Goal: Transaction & Acquisition: Obtain resource

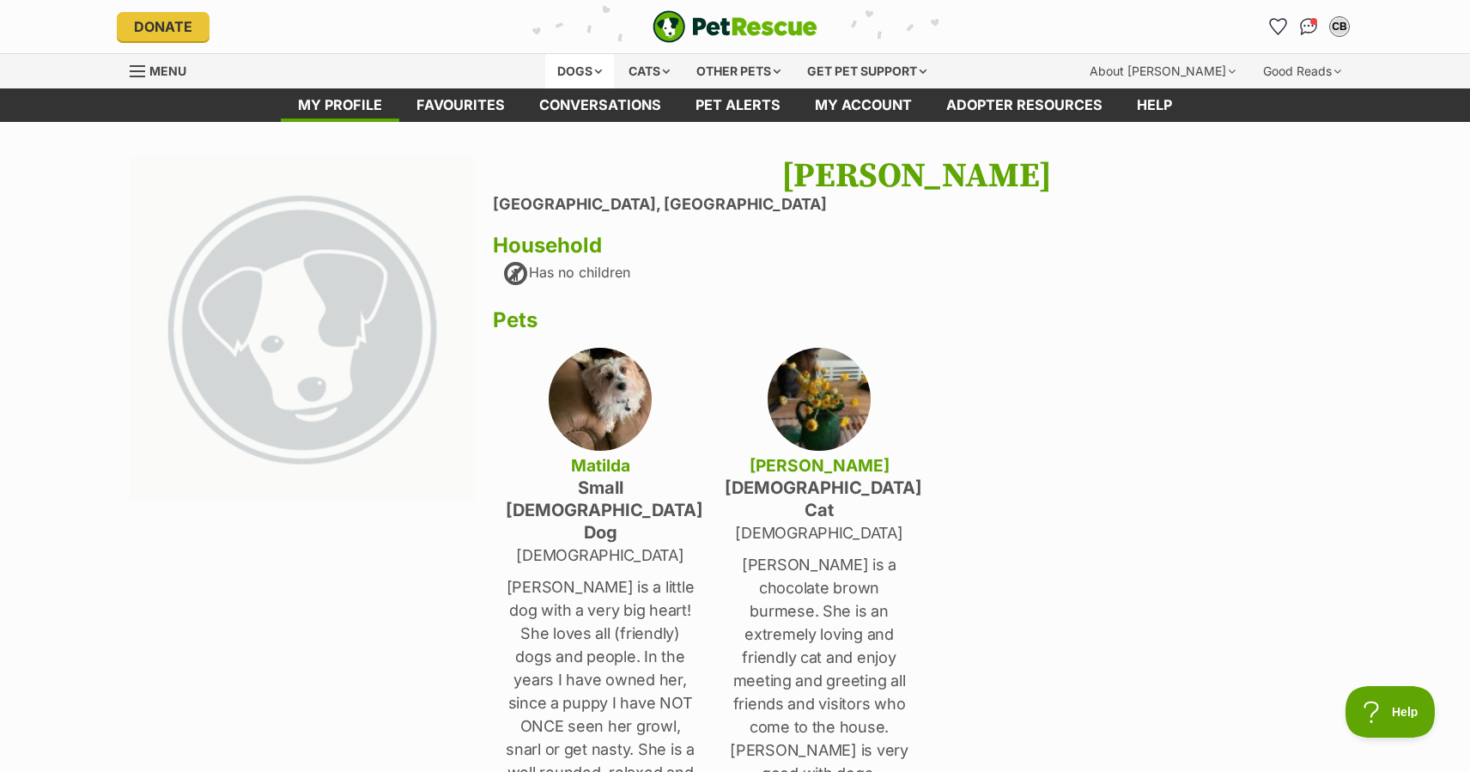
click at [577, 68] on div "Dogs" at bounding box center [579, 71] width 69 height 34
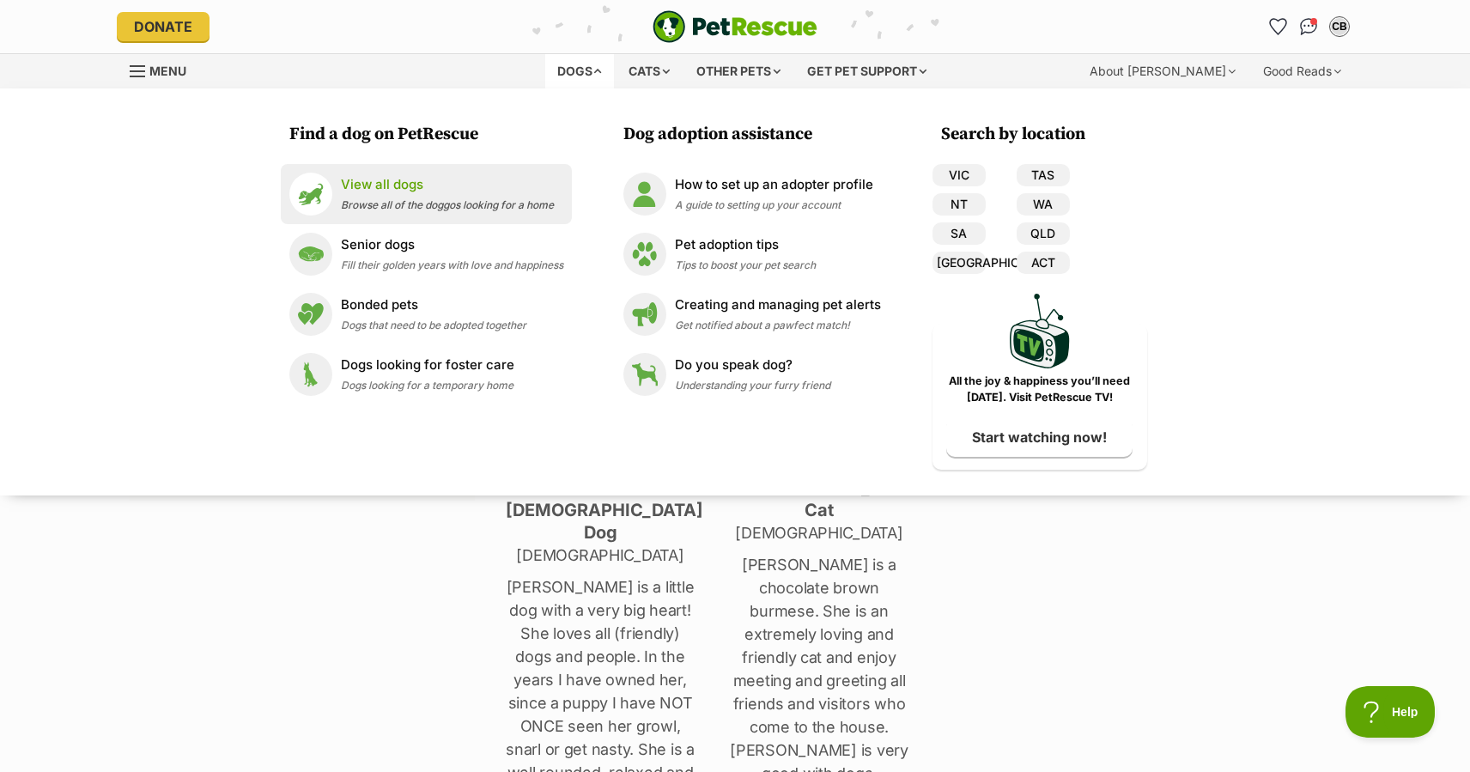
click at [386, 205] on span "Browse all of the doggos looking for a home" at bounding box center [447, 204] width 213 height 13
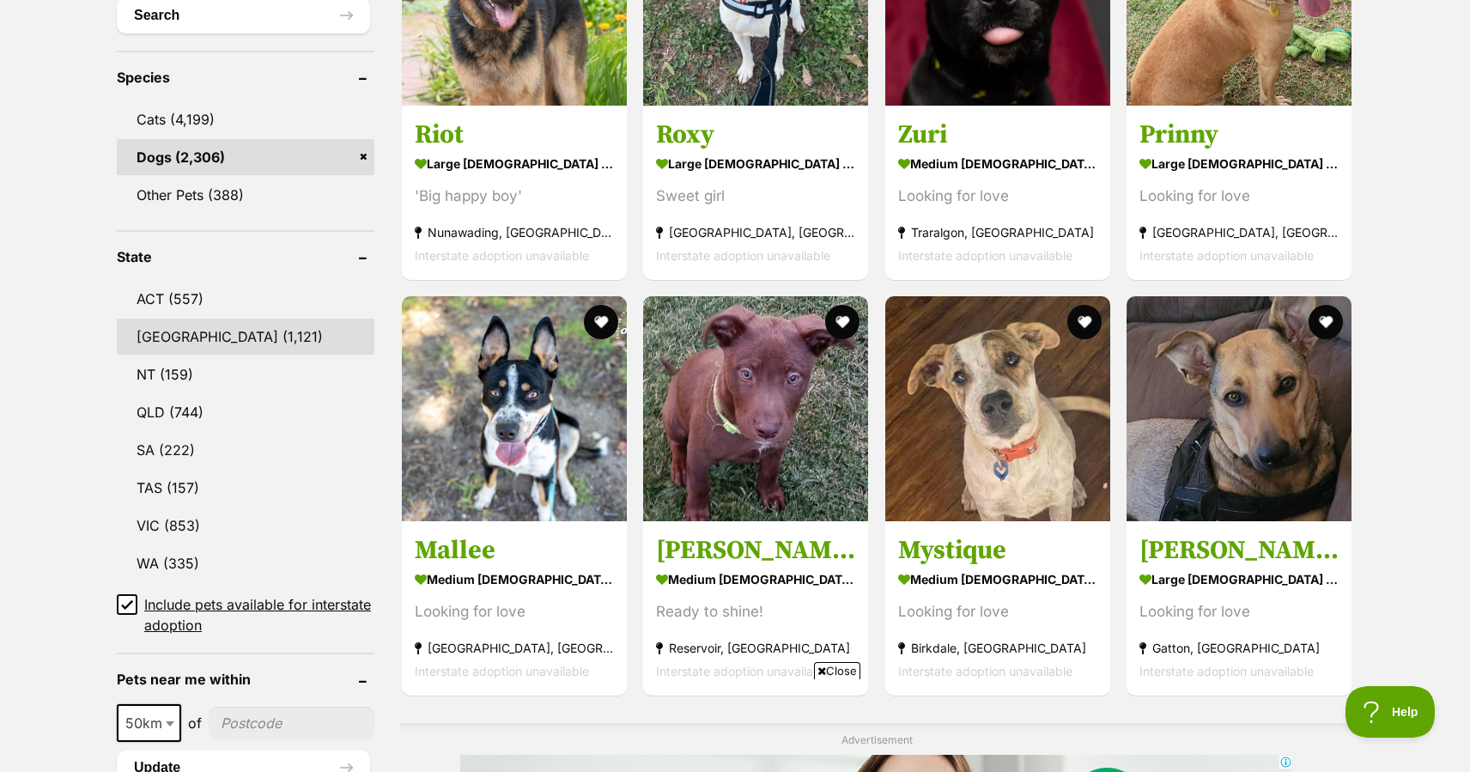
click at [217, 336] on link "[GEOGRAPHIC_DATA] (1,121)" at bounding box center [246, 337] width 258 height 36
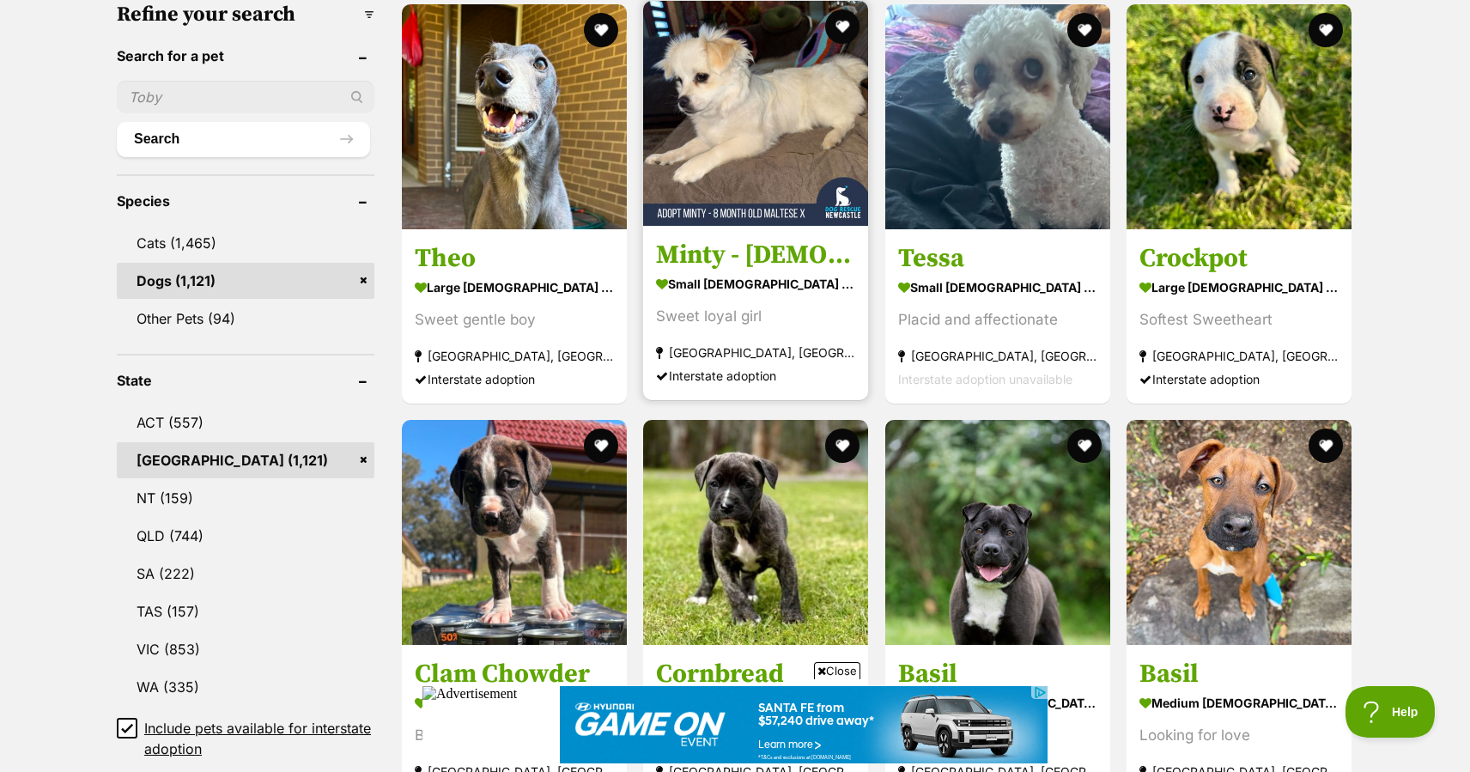
click at [716, 258] on h3 "Minty - 8 Month Old Maltese X" at bounding box center [755, 255] width 199 height 33
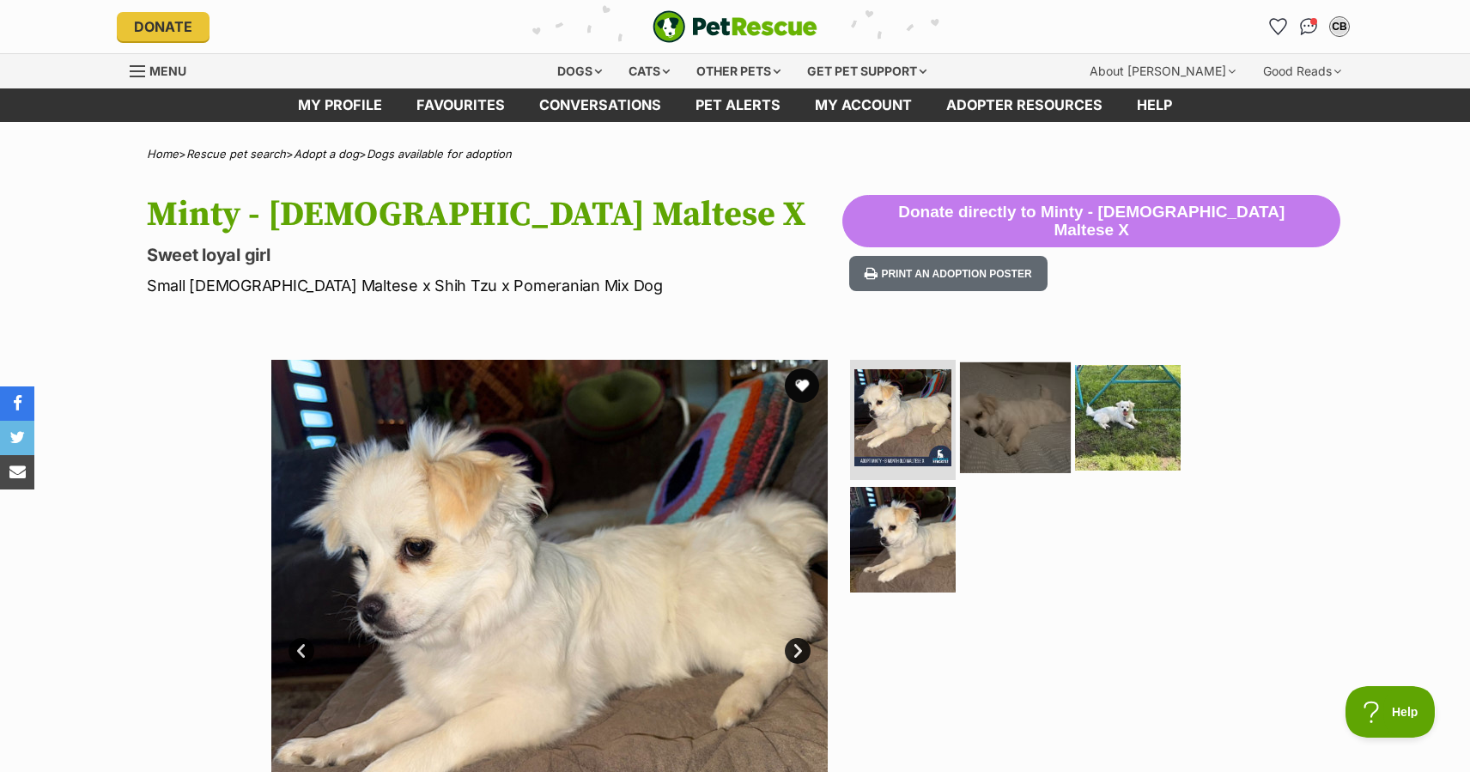
click at [1024, 432] on img at bounding box center [1015, 417] width 111 height 111
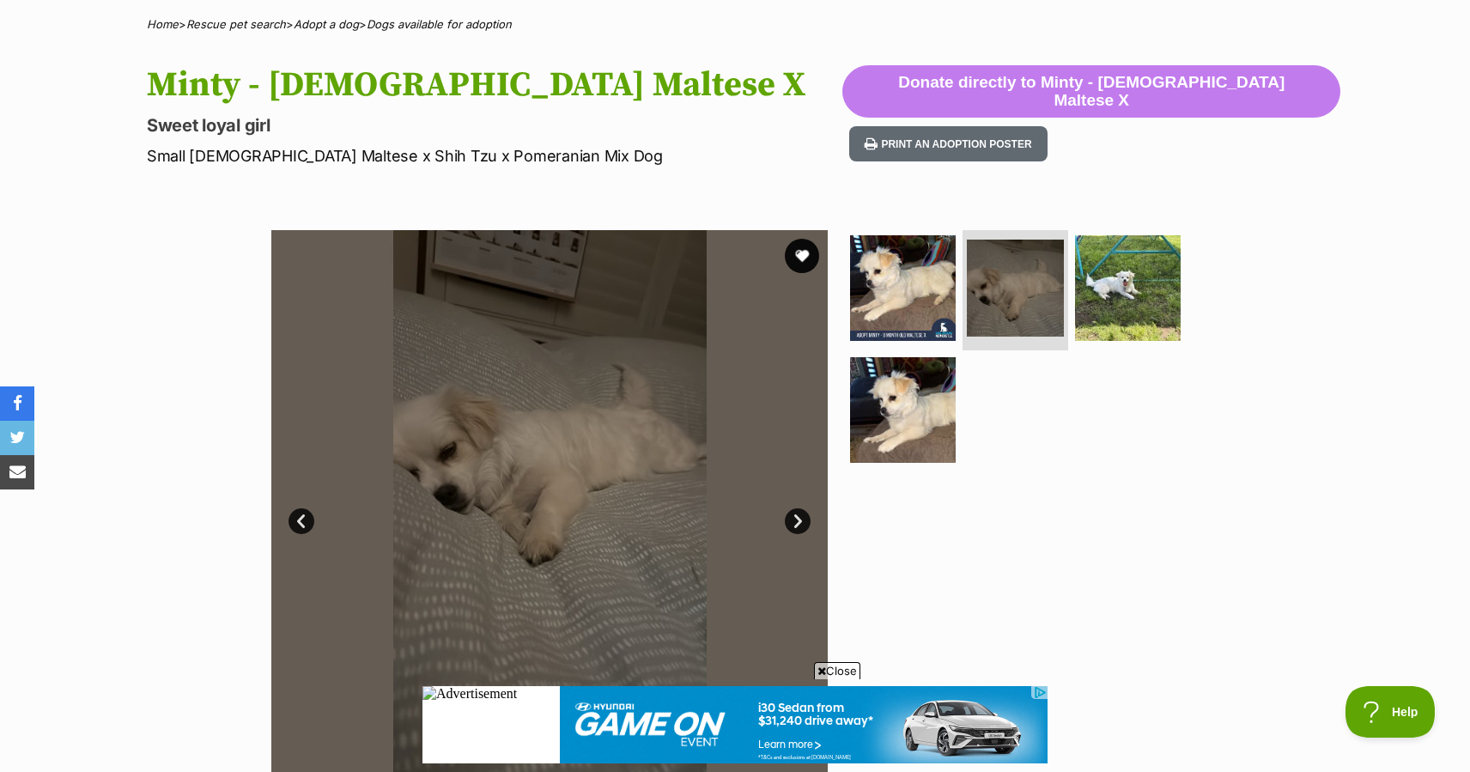
scroll to position [129, 0]
click at [801, 522] on link "Next" at bounding box center [798, 522] width 26 height 26
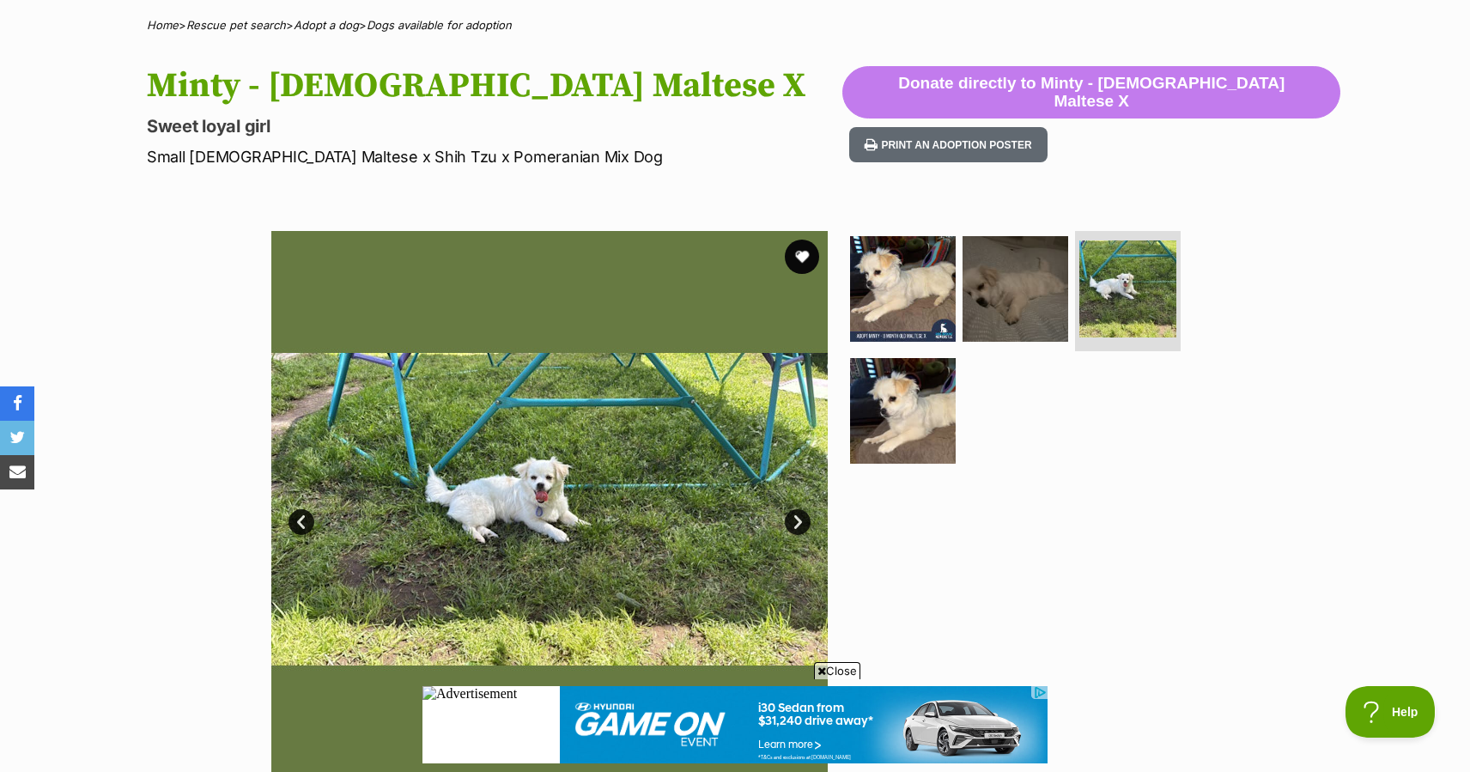
click at [799, 520] on link "Next" at bounding box center [798, 522] width 26 height 26
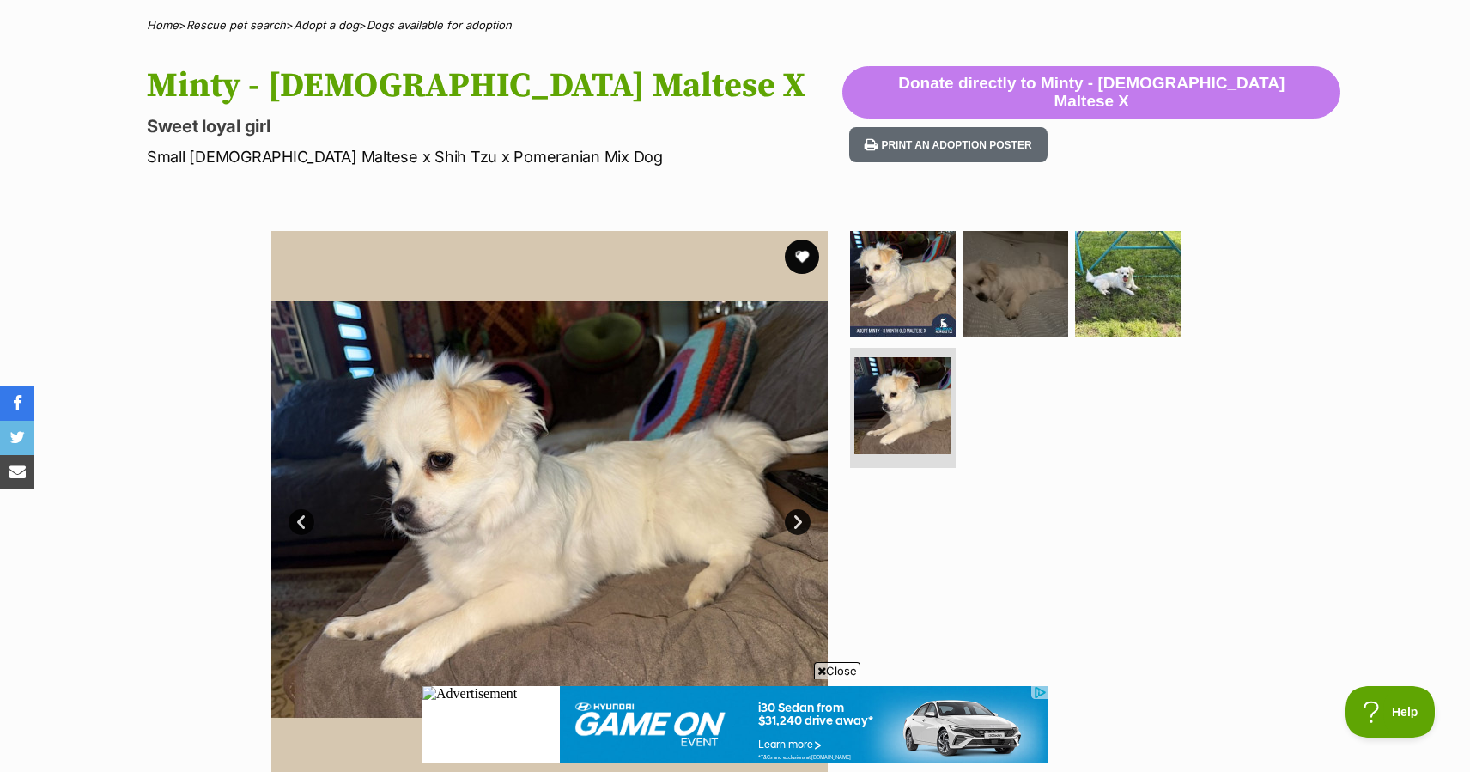
click at [799, 520] on link "Next" at bounding box center [798, 522] width 26 height 26
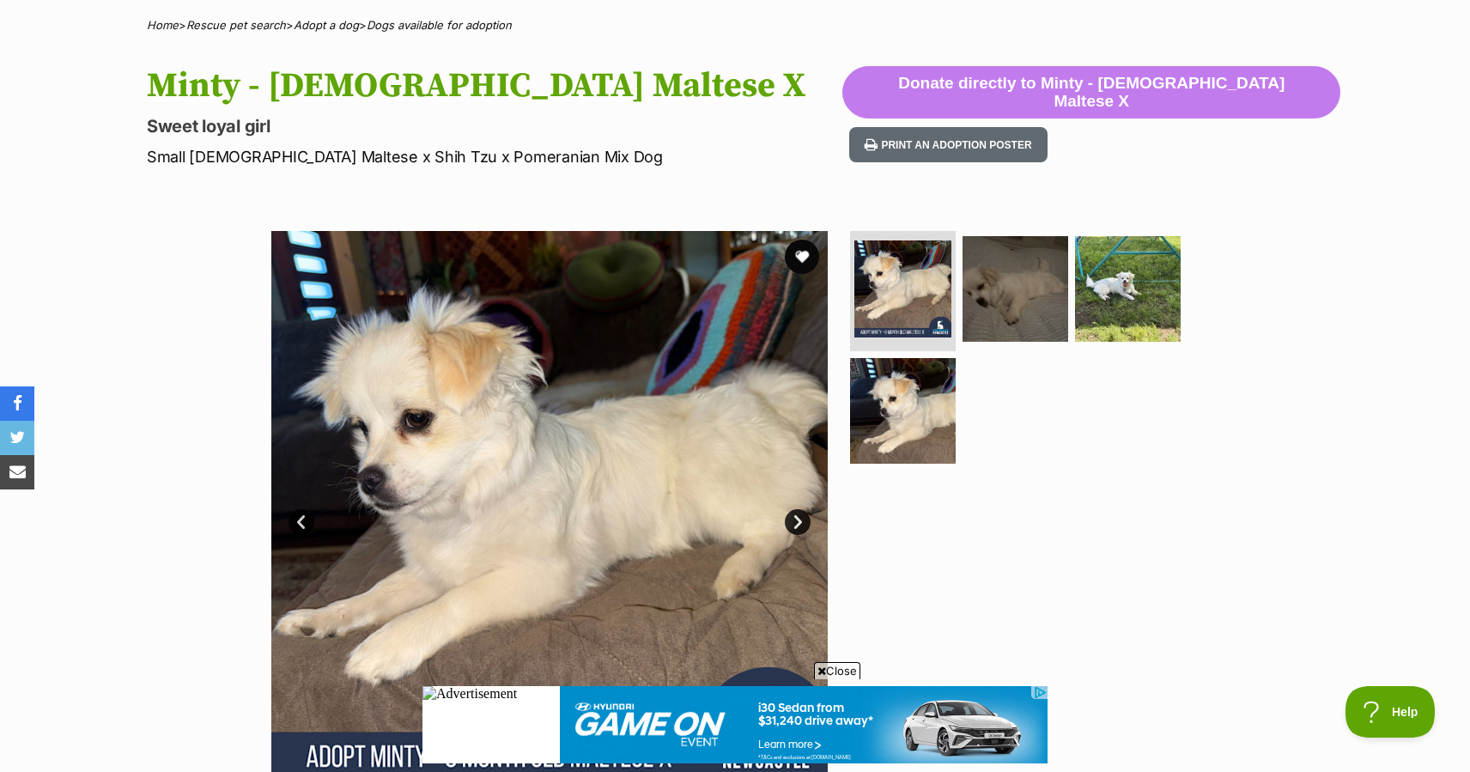
scroll to position [0, 0]
click at [301, 520] on link "Prev" at bounding box center [302, 522] width 26 height 26
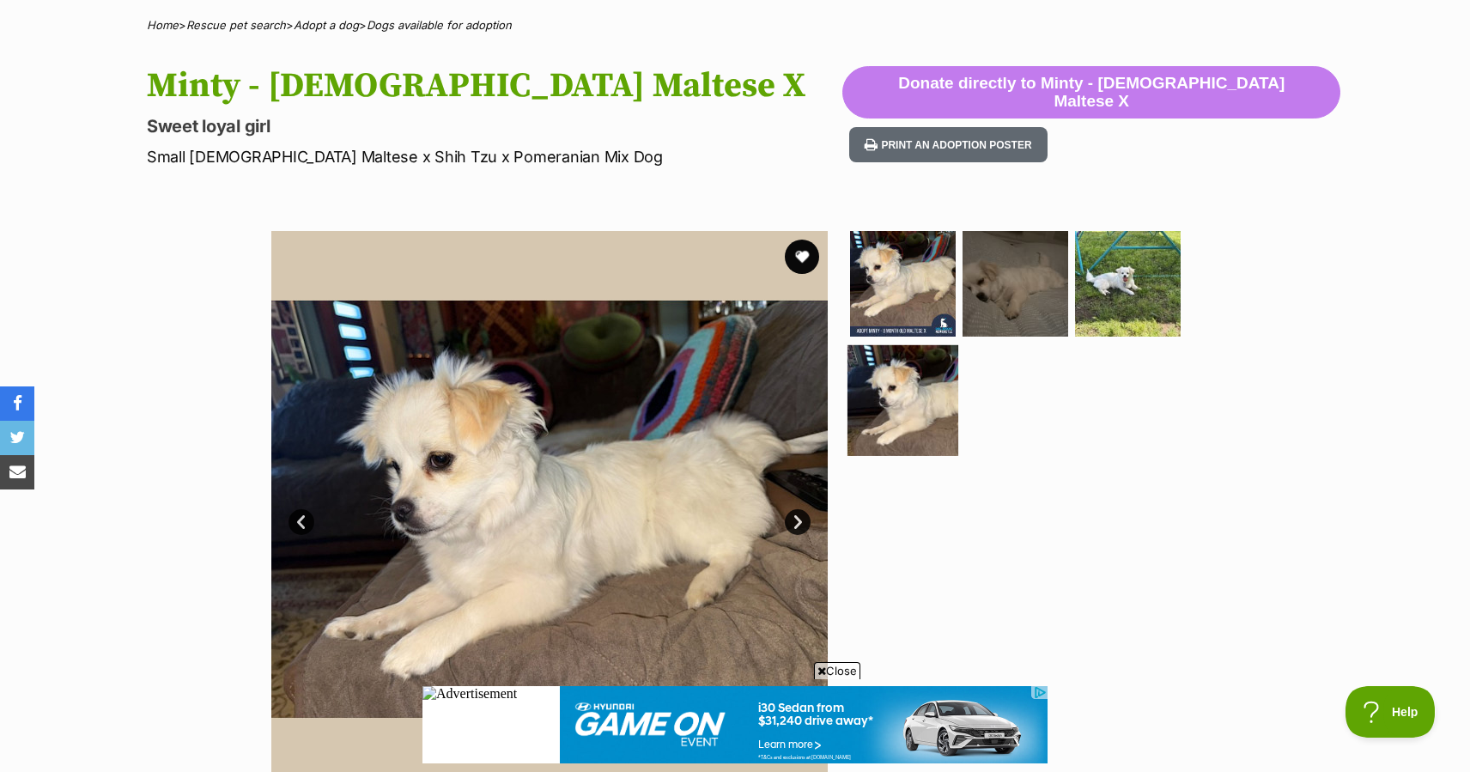
click at [893, 378] on img at bounding box center [903, 400] width 111 height 111
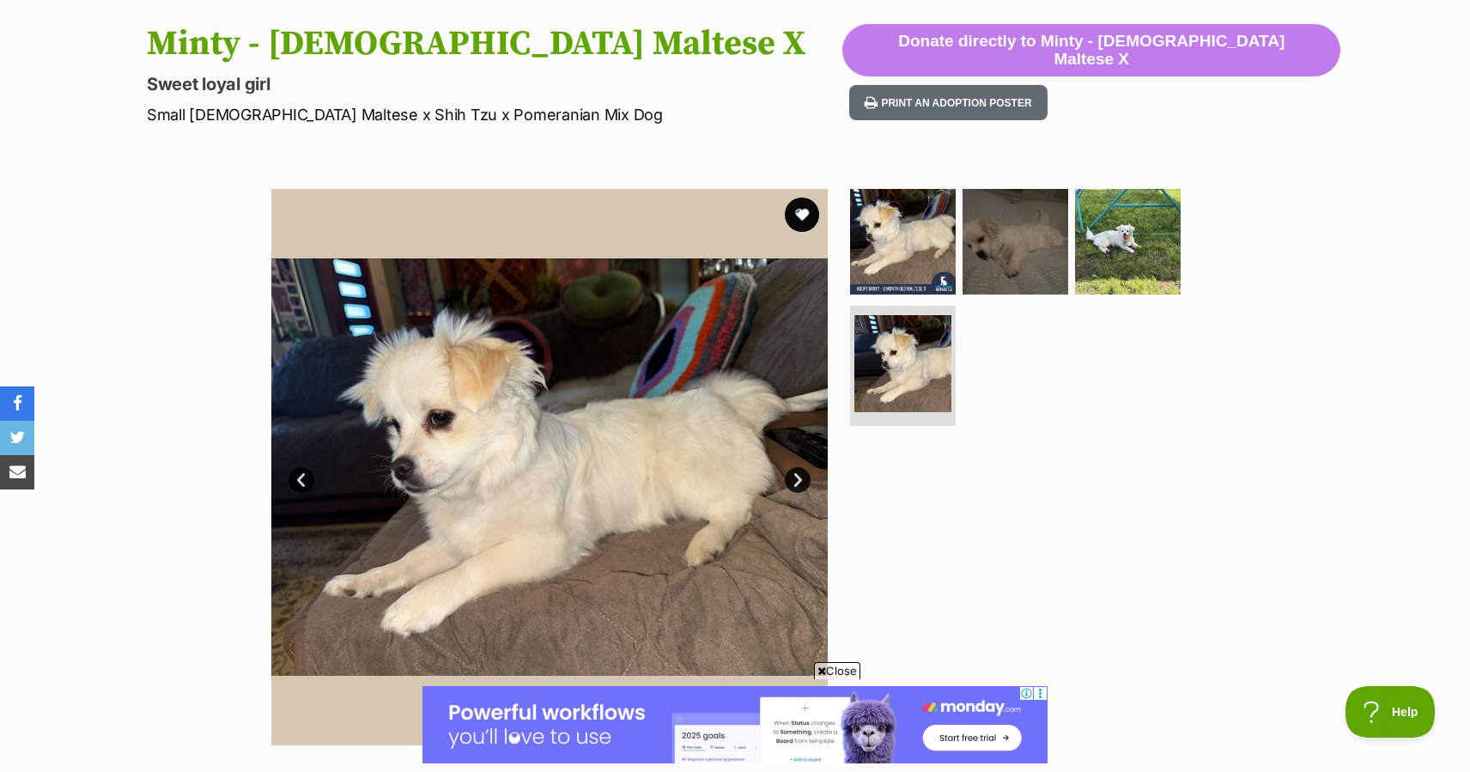
click at [799, 477] on link "Next" at bounding box center [798, 480] width 26 height 26
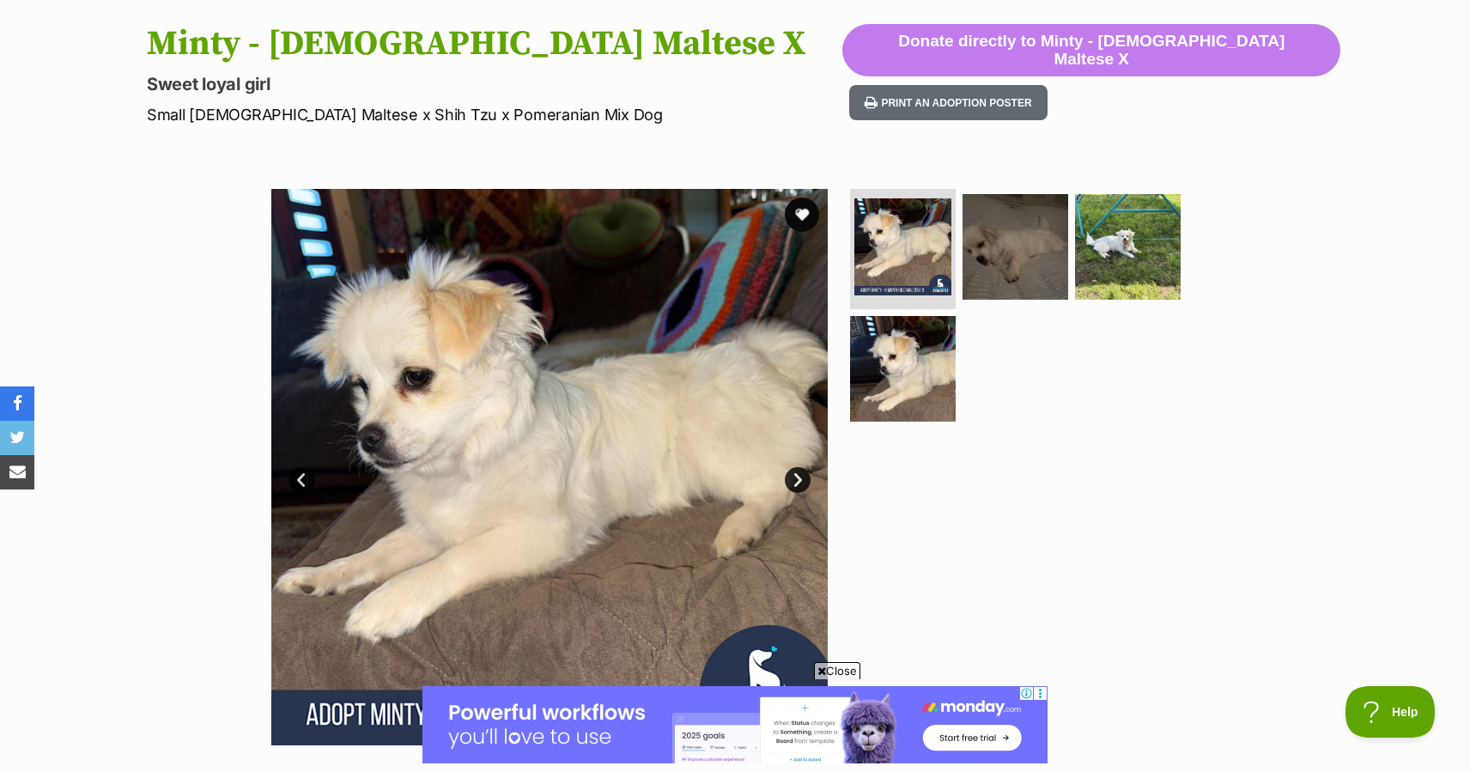
click at [799, 477] on link "Next" at bounding box center [798, 480] width 26 height 26
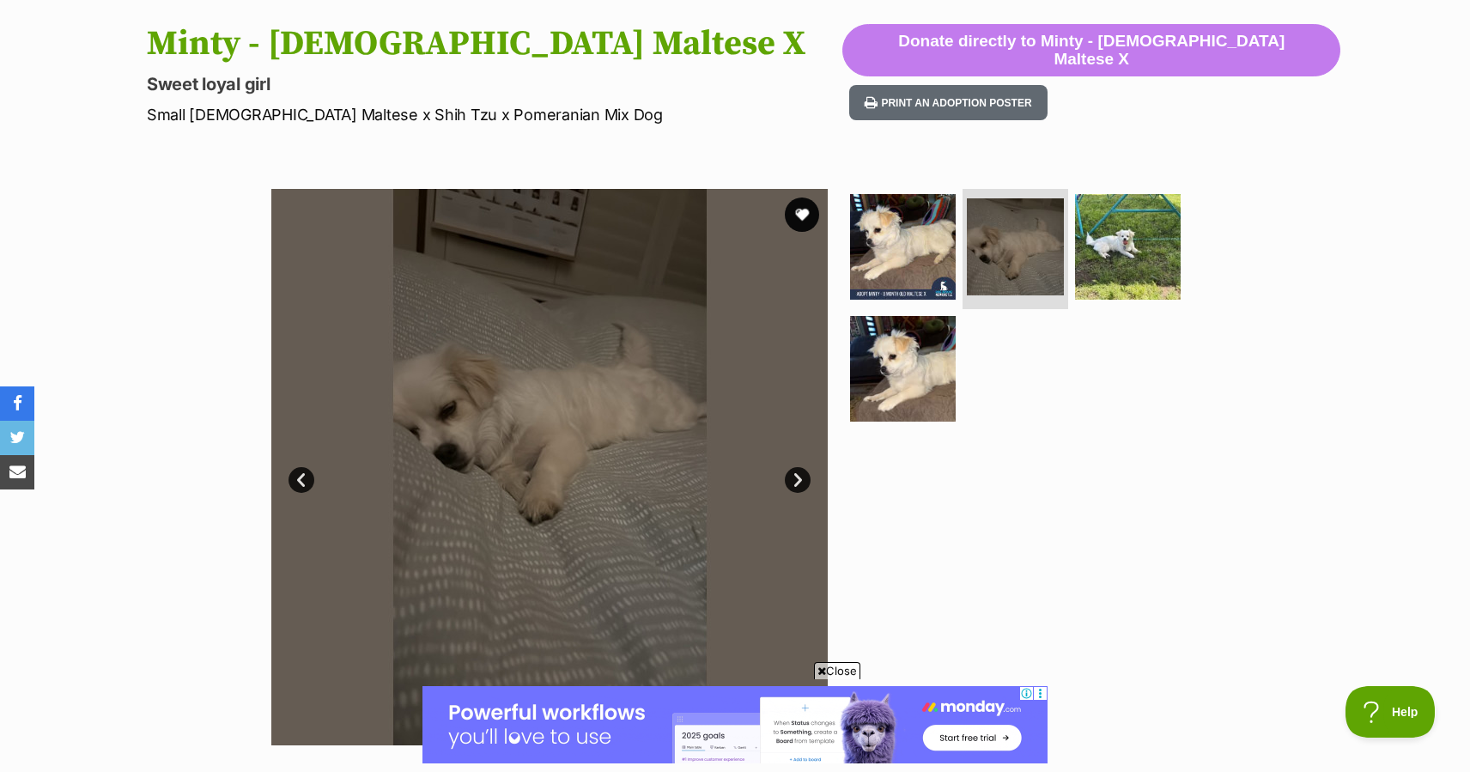
click at [800, 475] on link "Next" at bounding box center [798, 480] width 26 height 26
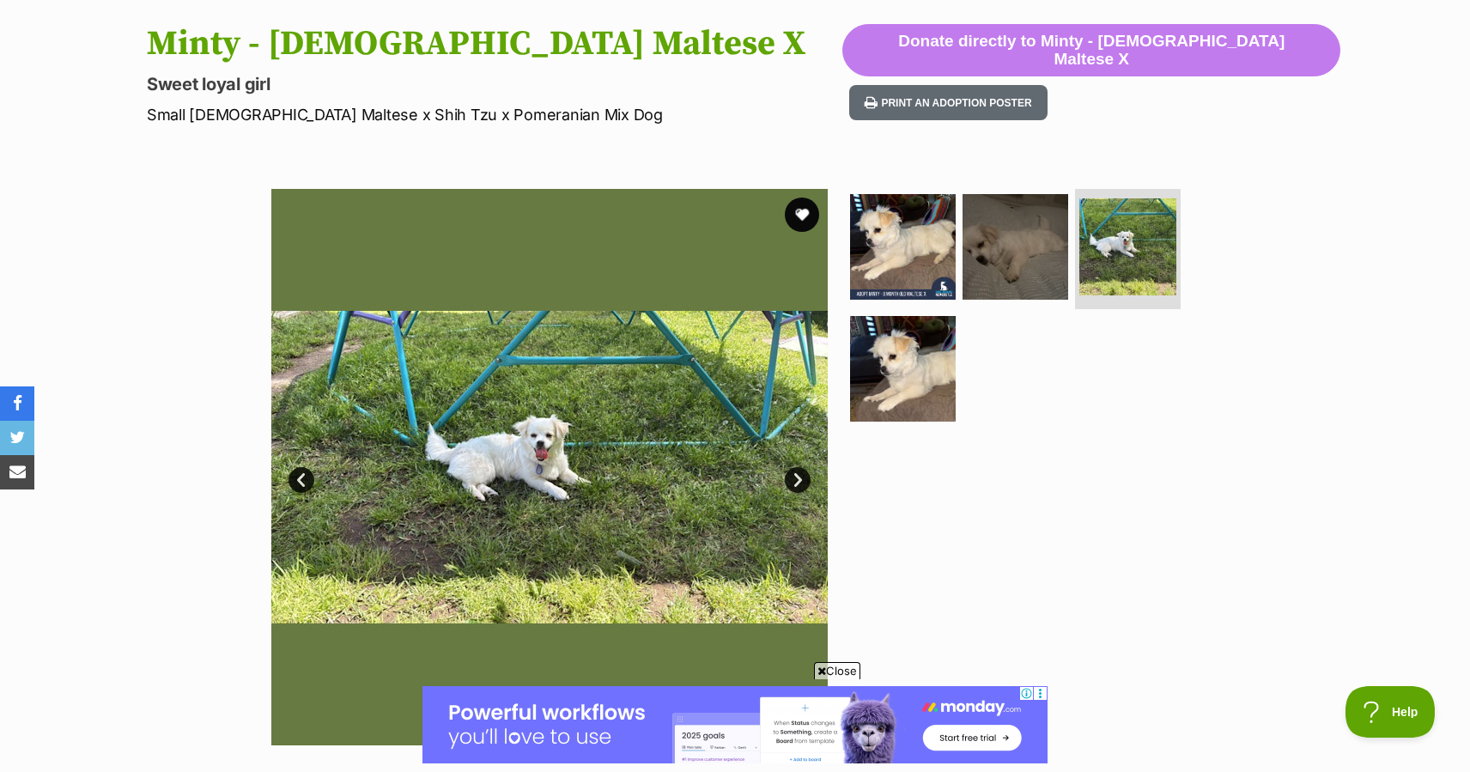
click at [800, 475] on link "Next" at bounding box center [798, 480] width 26 height 26
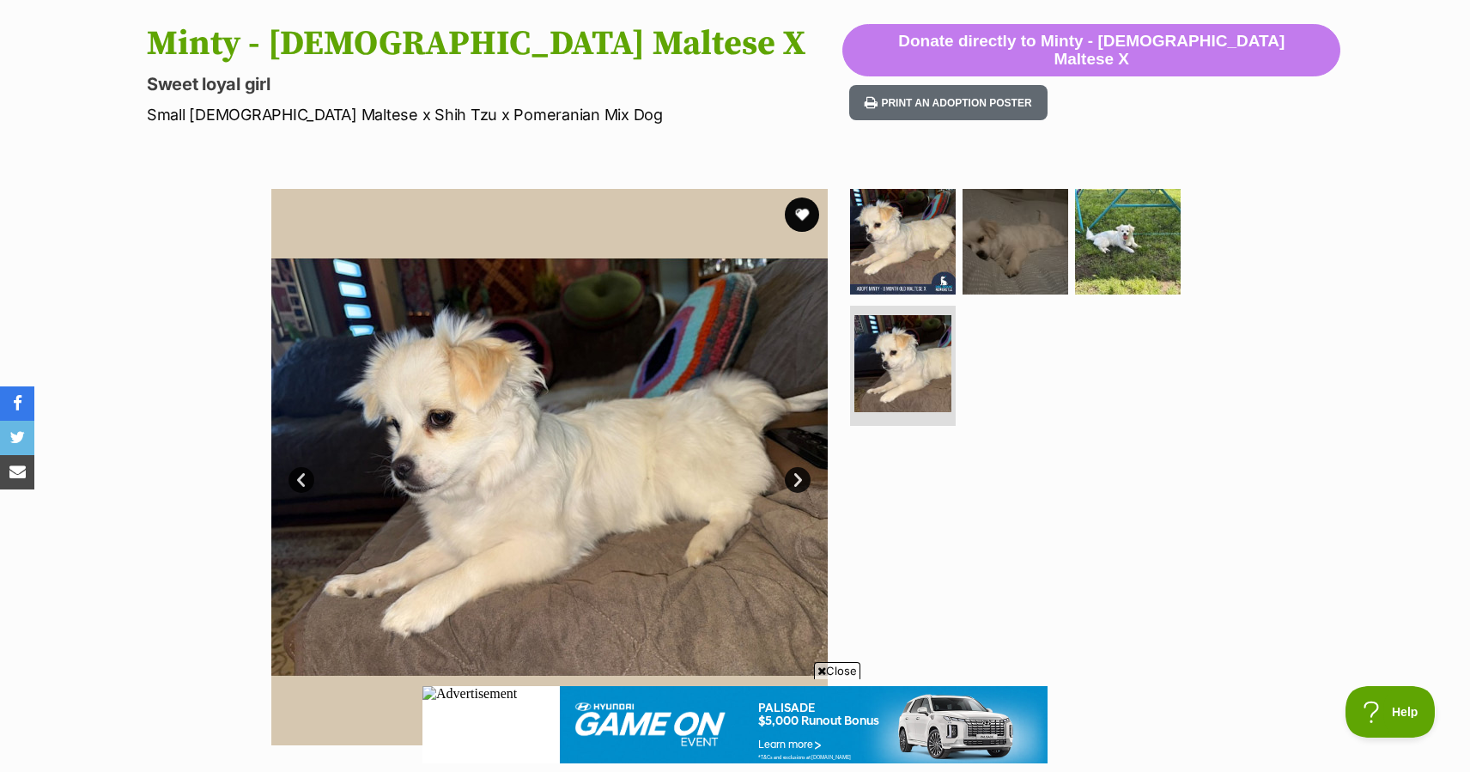
click at [799, 475] on link "Next" at bounding box center [798, 480] width 26 height 26
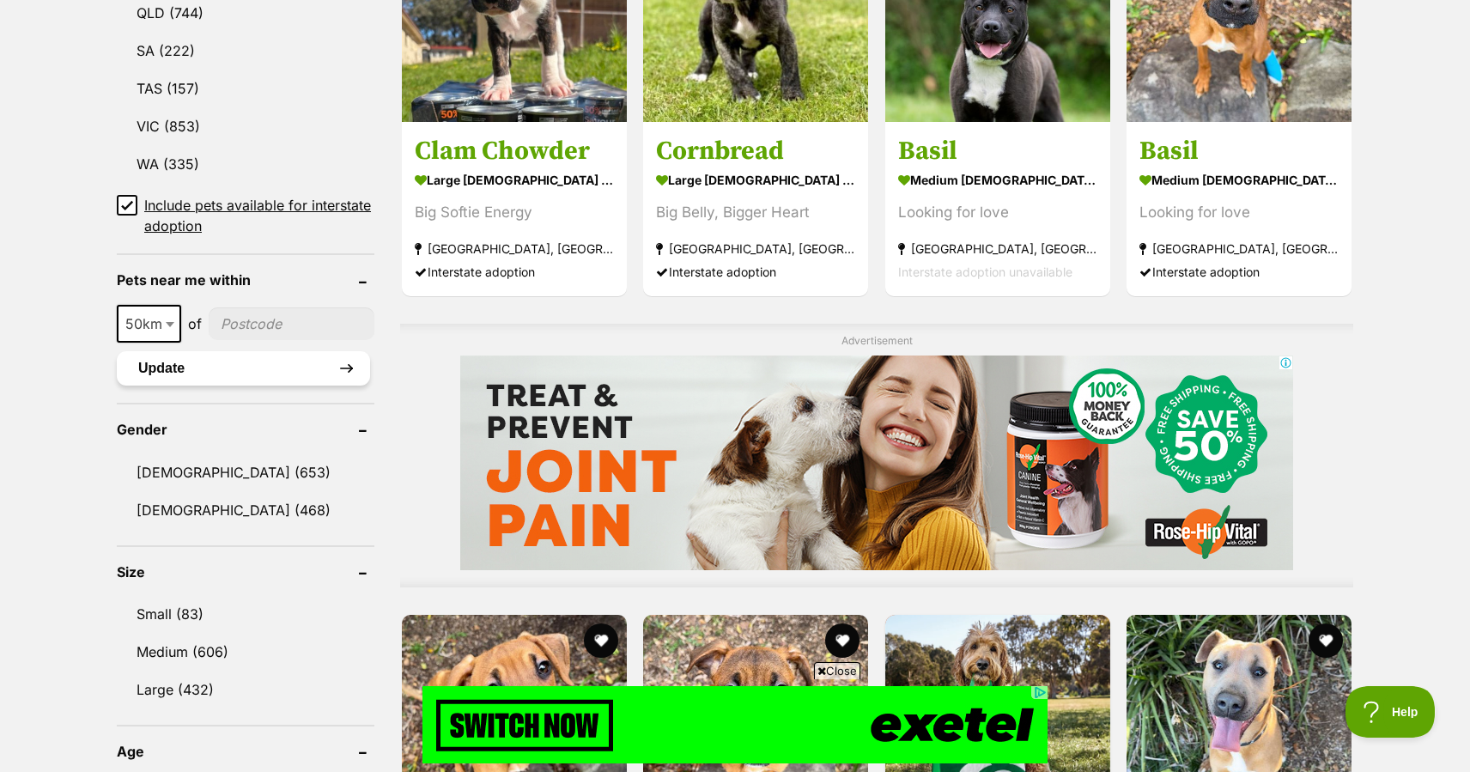
scroll to position [1121, 0]
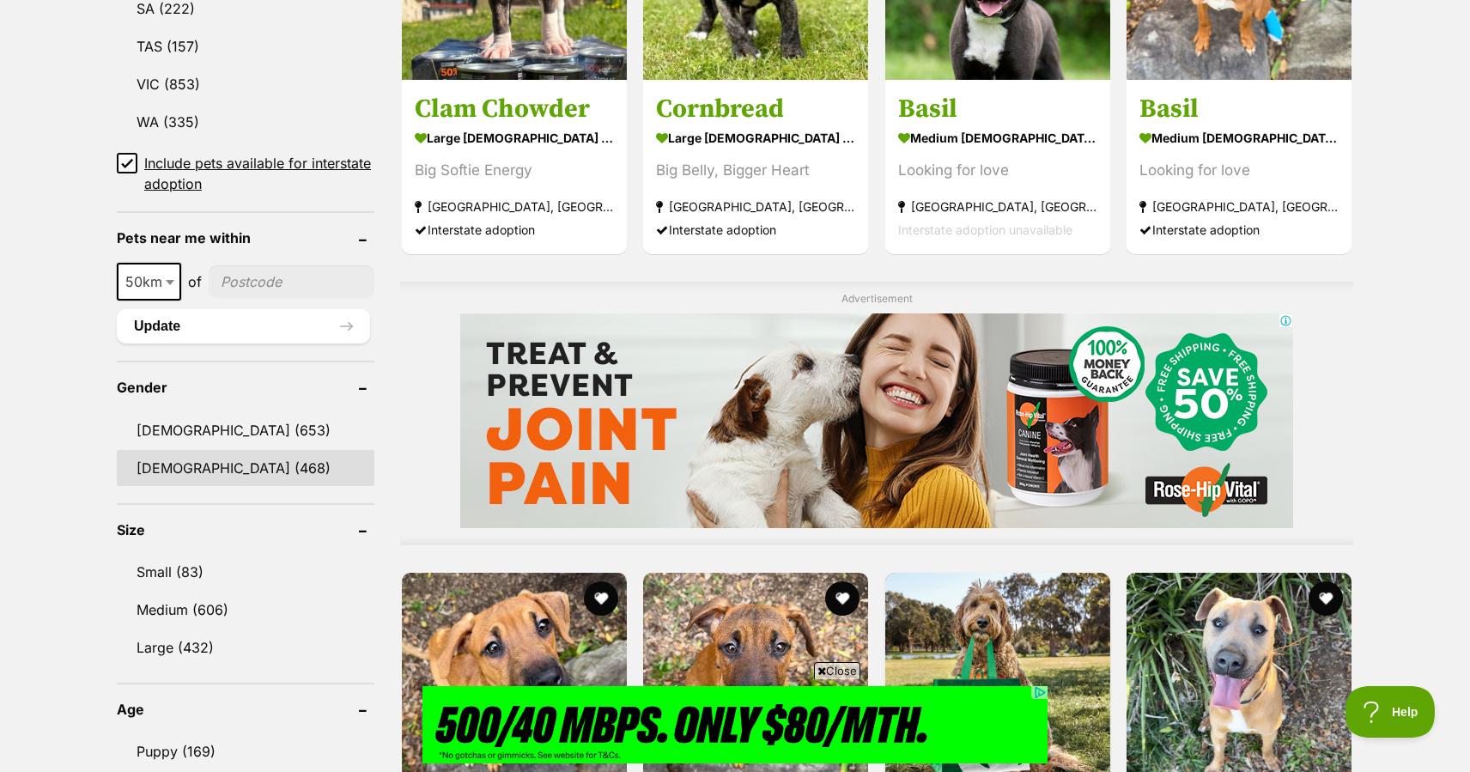
click at [204, 468] on link "[DEMOGRAPHIC_DATA] (468)" at bounding box center [246, 468] width 258 height 36
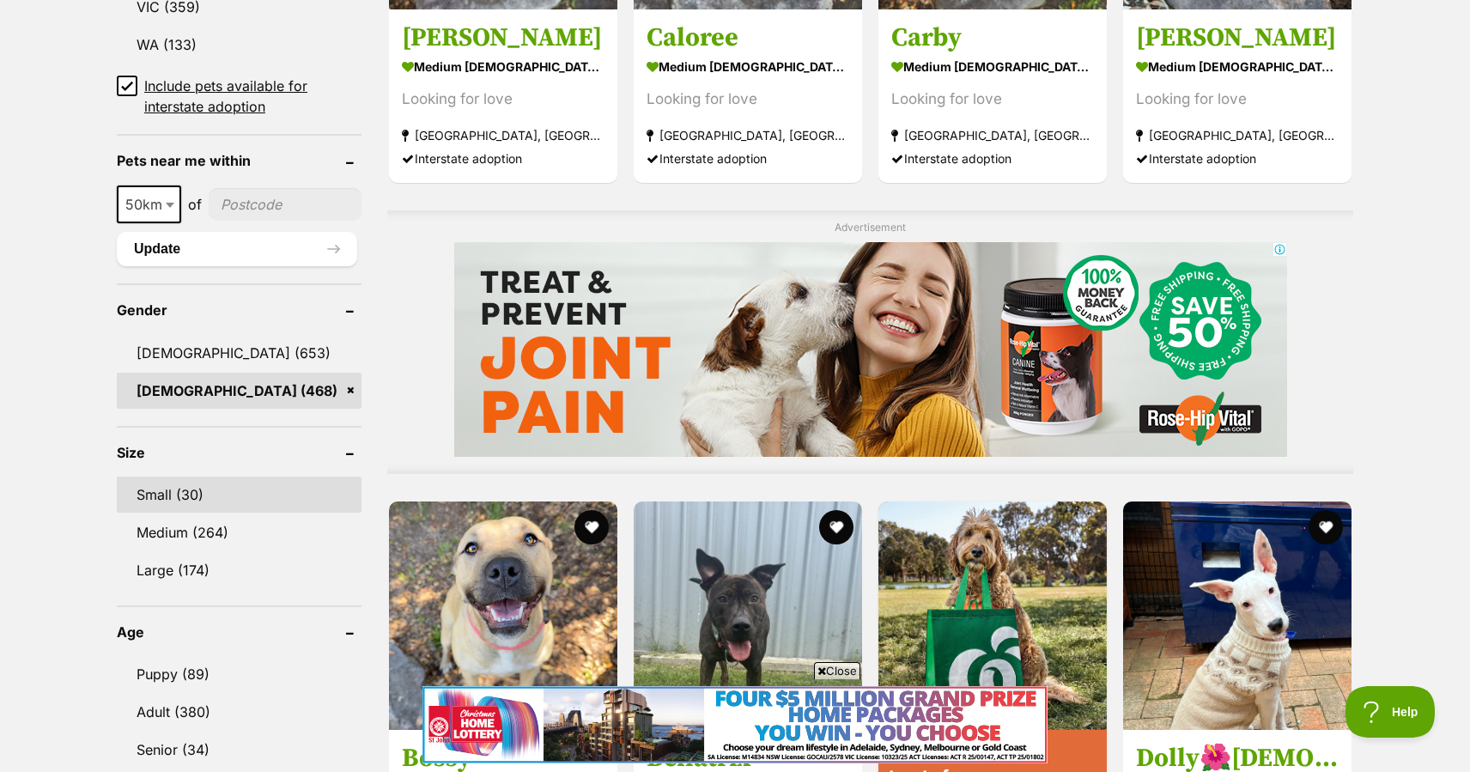
click at [155, 488] on link "Small (30)" at bounding box center [239, 495] width 245 height 36
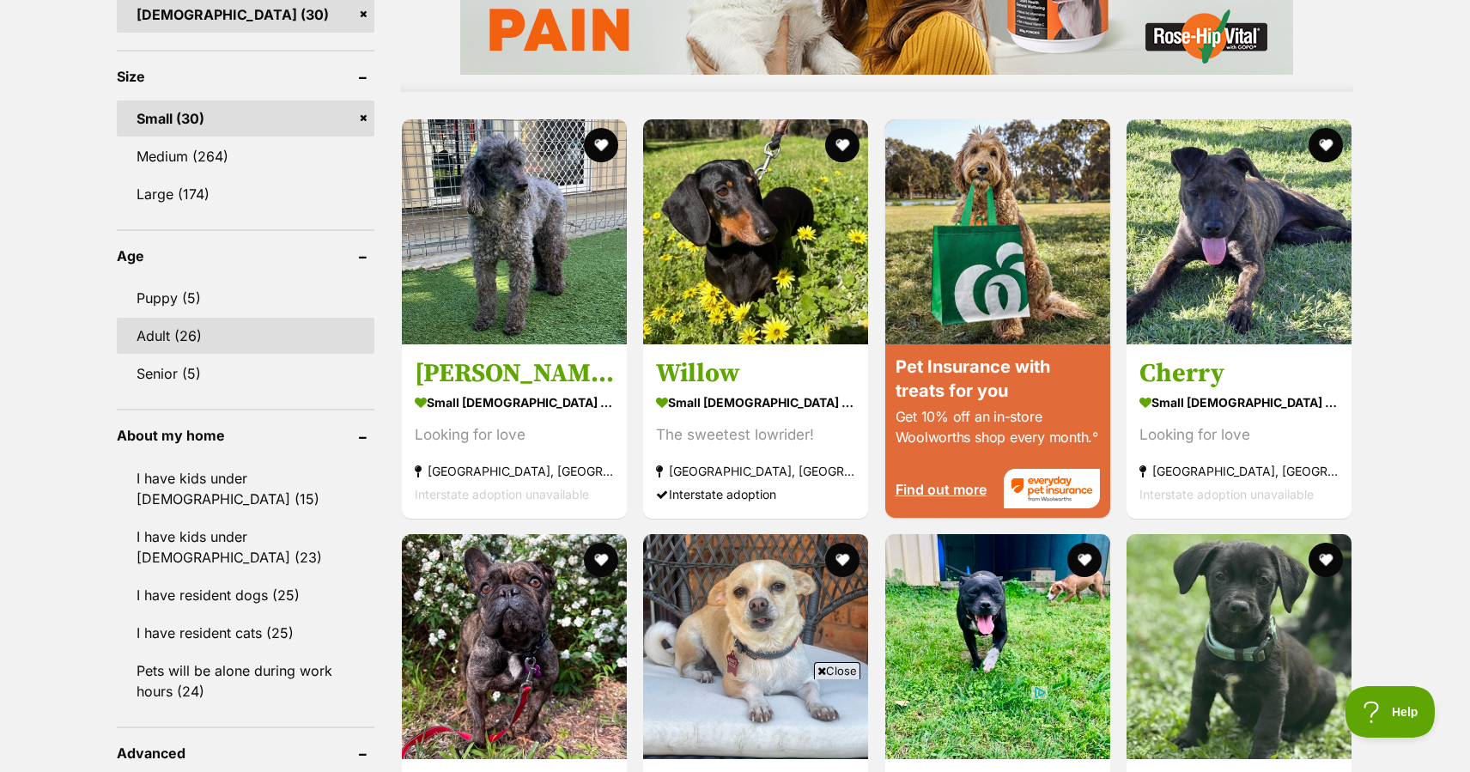
click at [163, 329] on link "Adult (26)" at bounding box center [246, 336] width 258 height 36
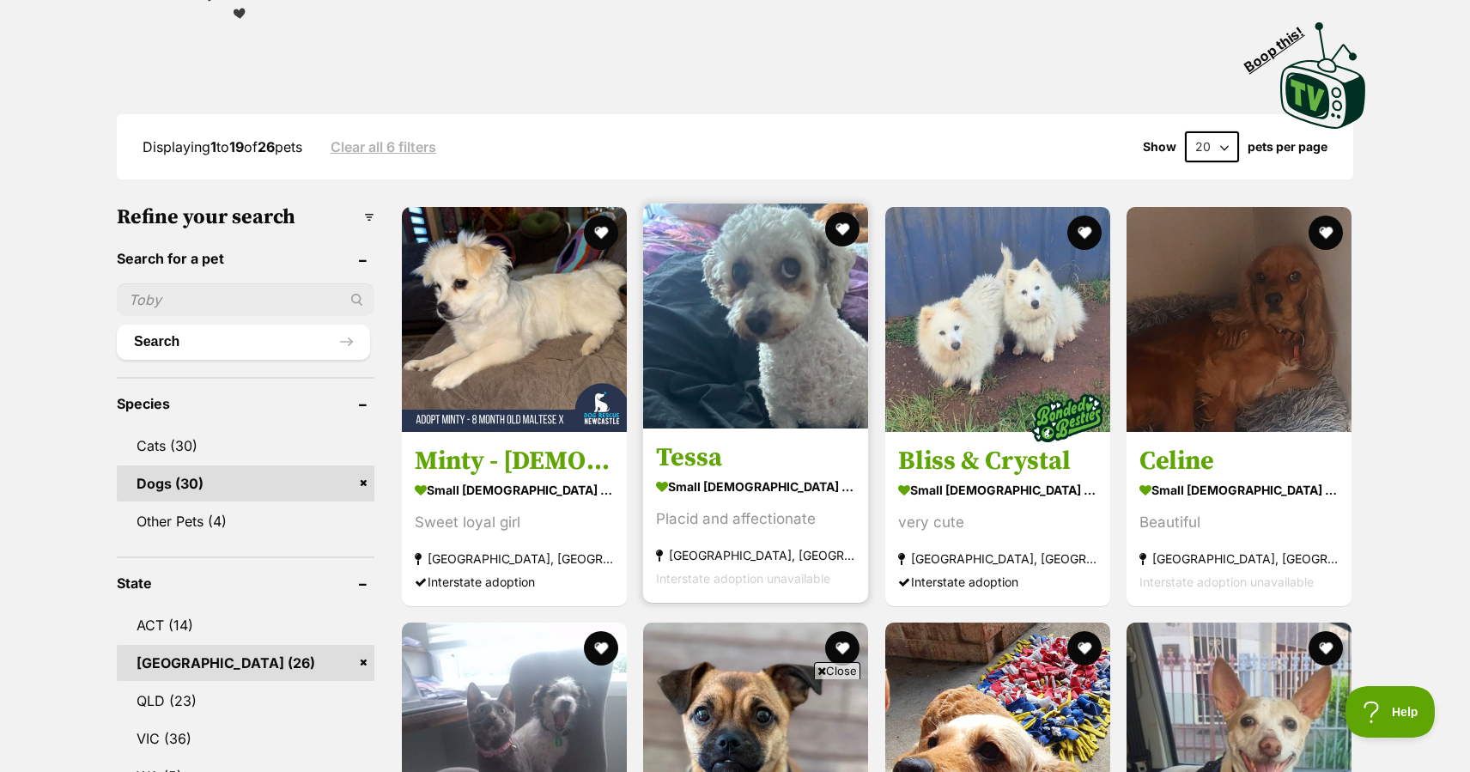
click at [739, 368] on img at bounding box center [755, 316] width 225 height 225
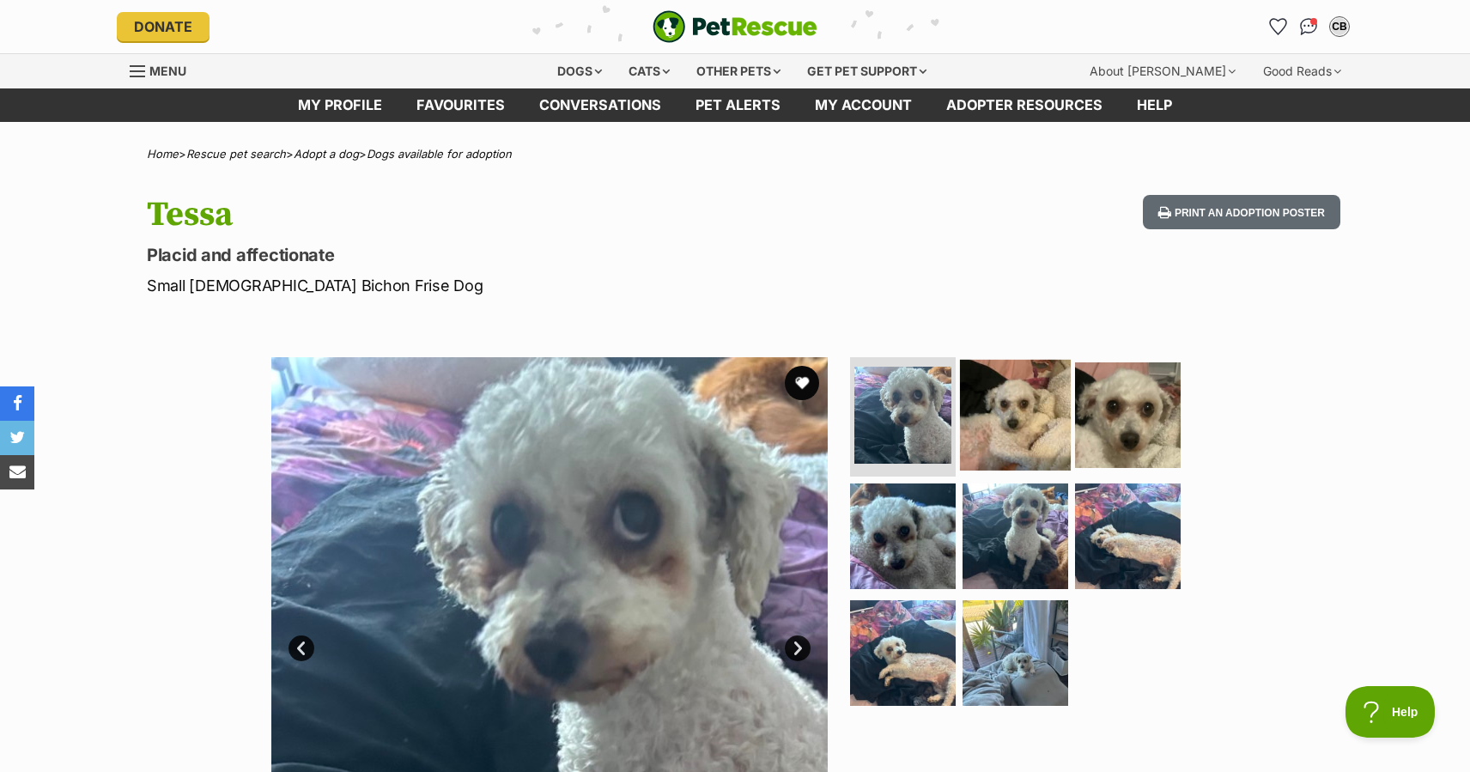
click at [980, 435] on img at bounding box center [1015, 414] width 111 height 111
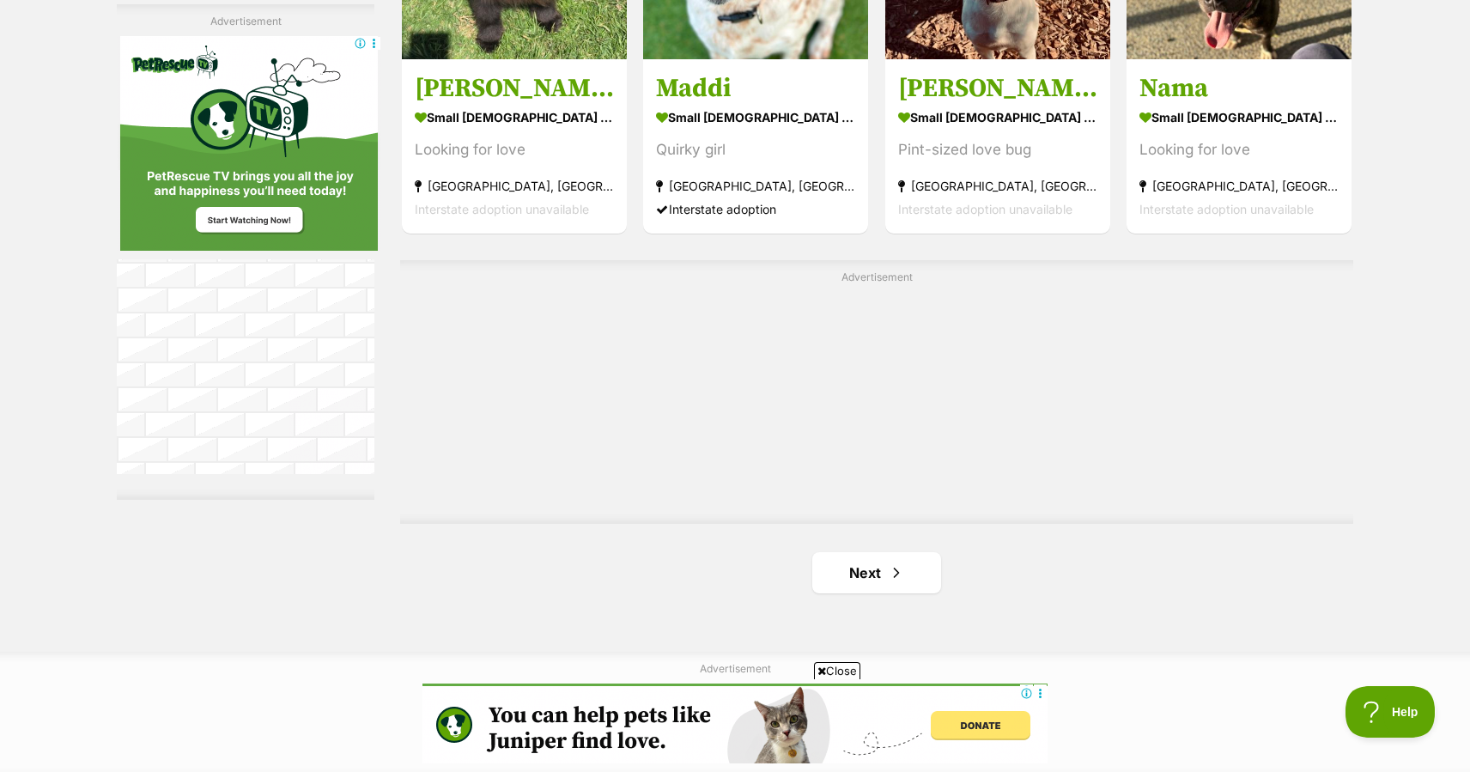
scroll to position [2871, 0]
click at [867, 572] on link "Next" at bounding box center [876, 571] width 129 height 41
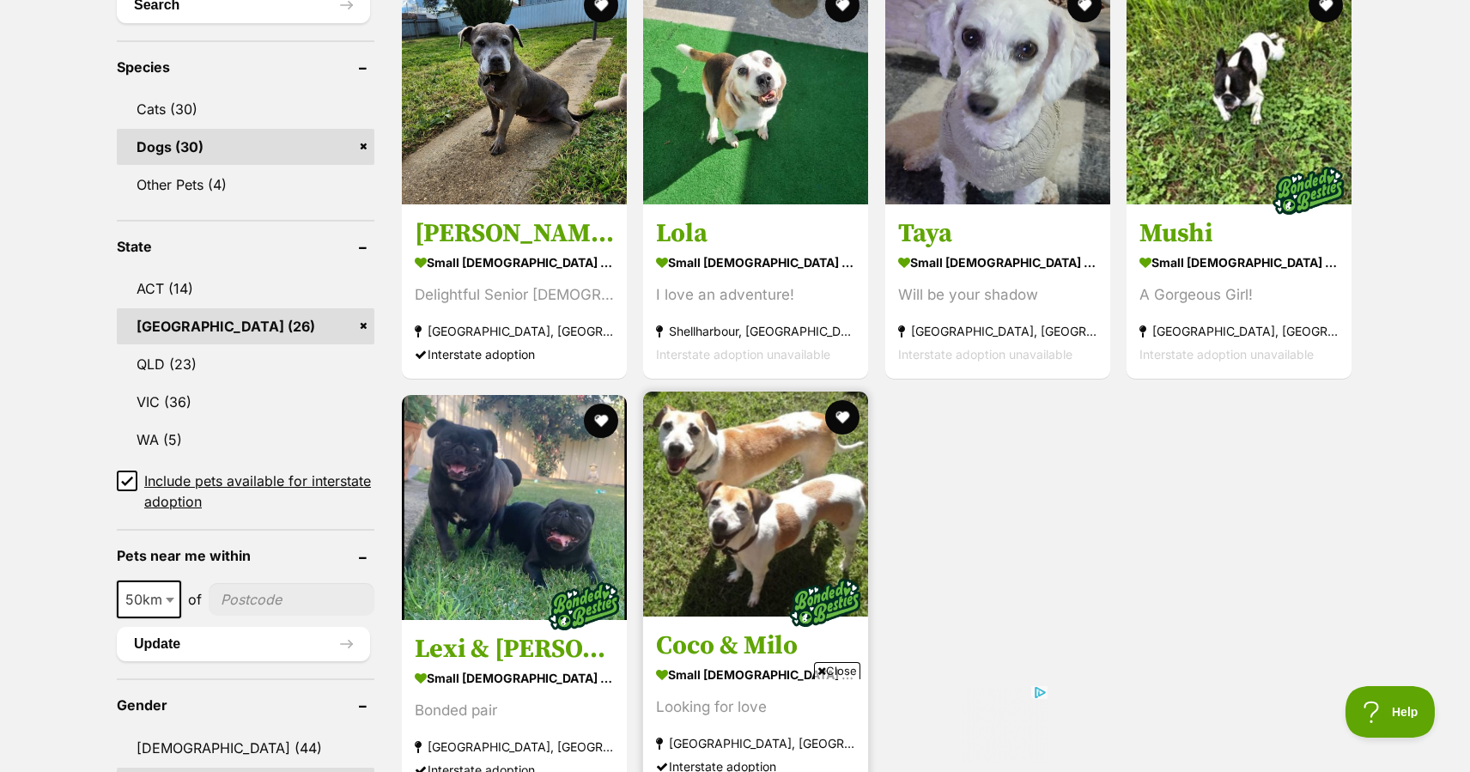
scroll to position [656, 0]
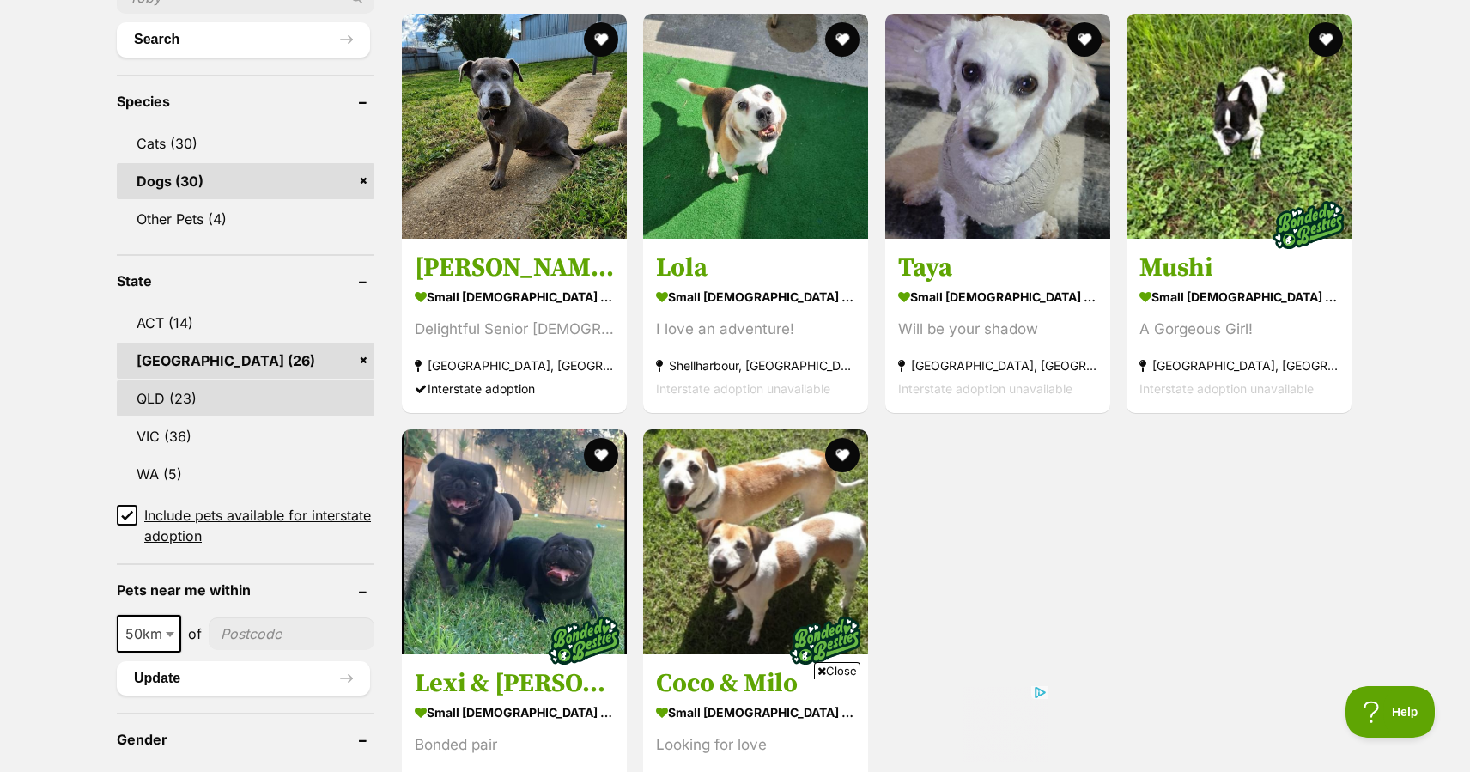
click at [206, 398] on link "QLD (23)" at bounding box center [246, 398] width 258 height 36
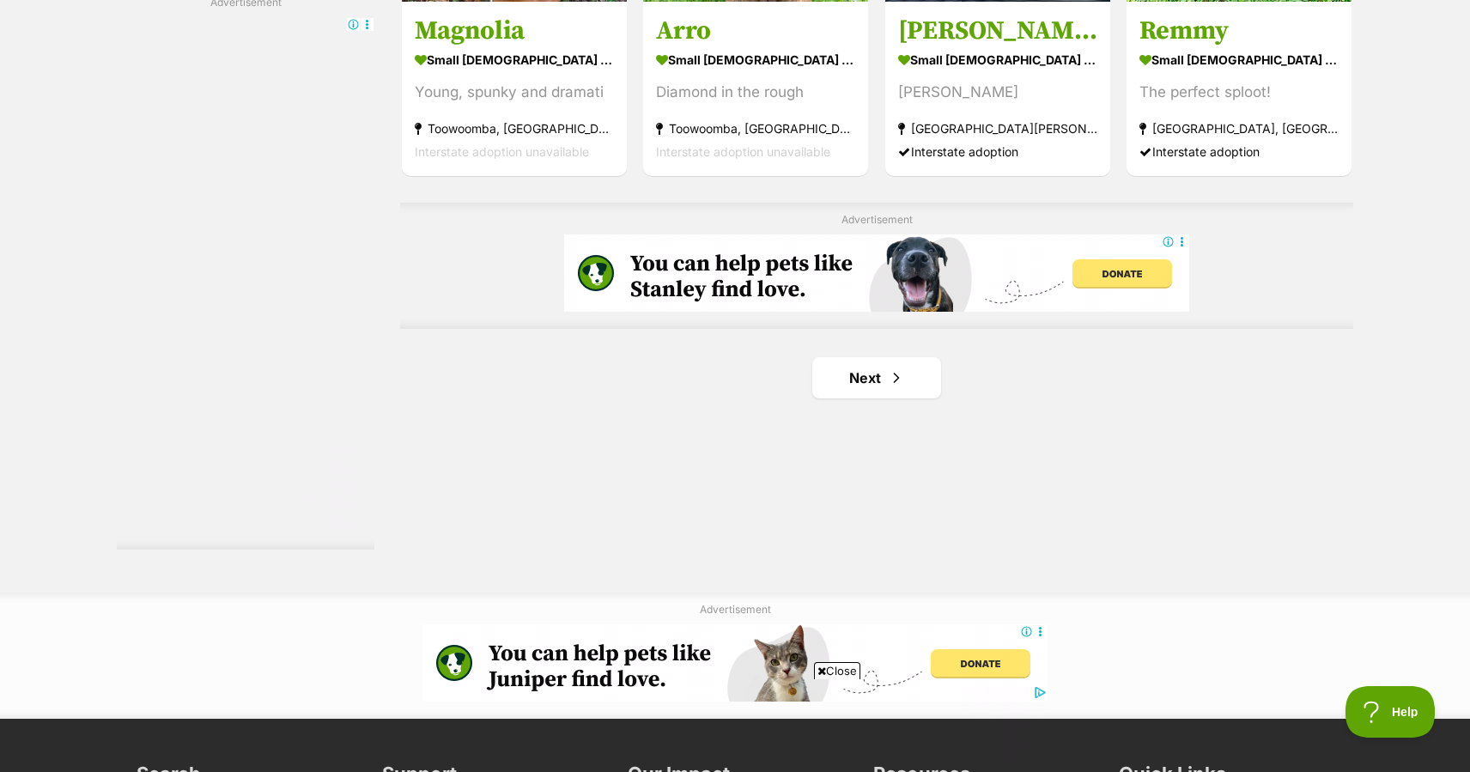
scroll to position [2979, 0]
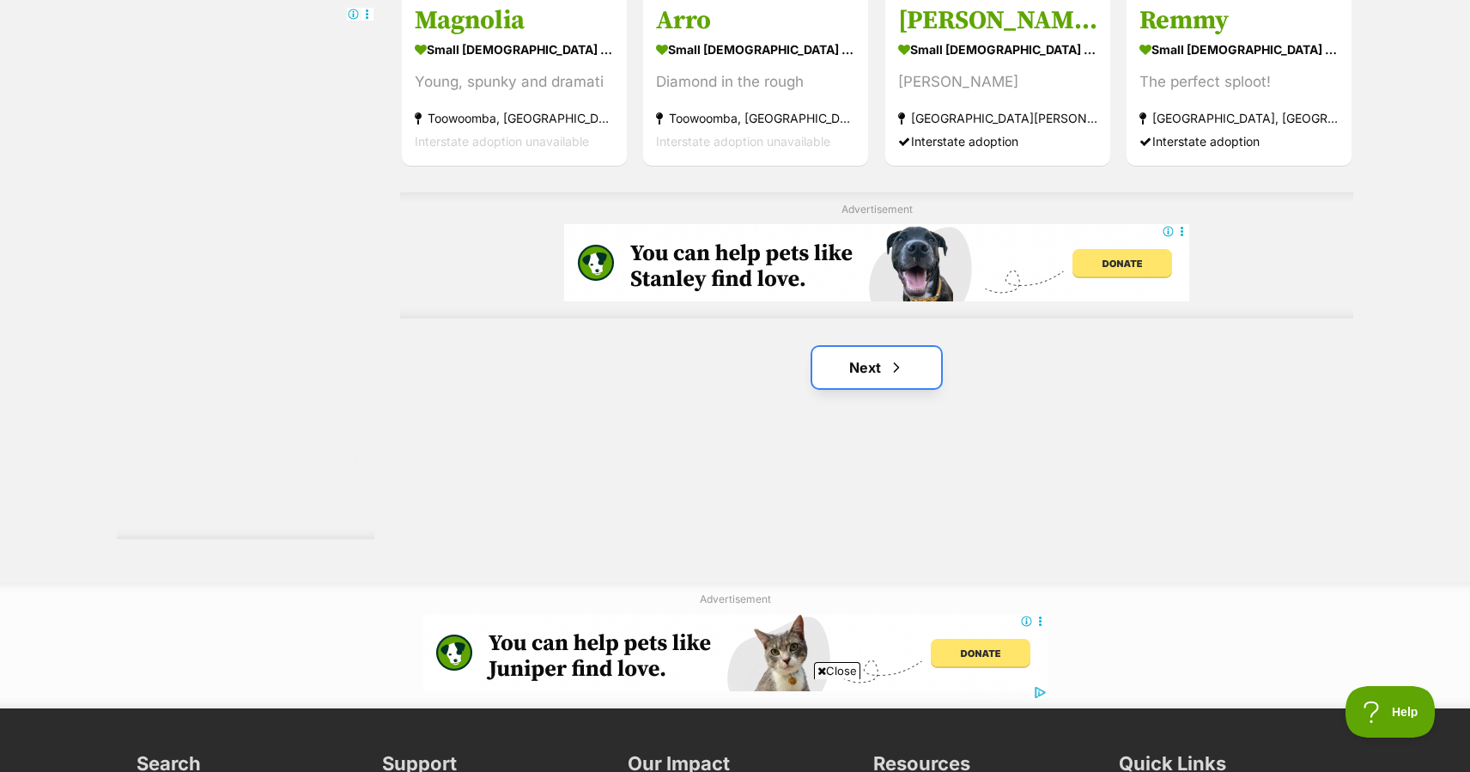
click at [860, 347] on link "Next" at bounding box center [876, 367] width 129 height 41
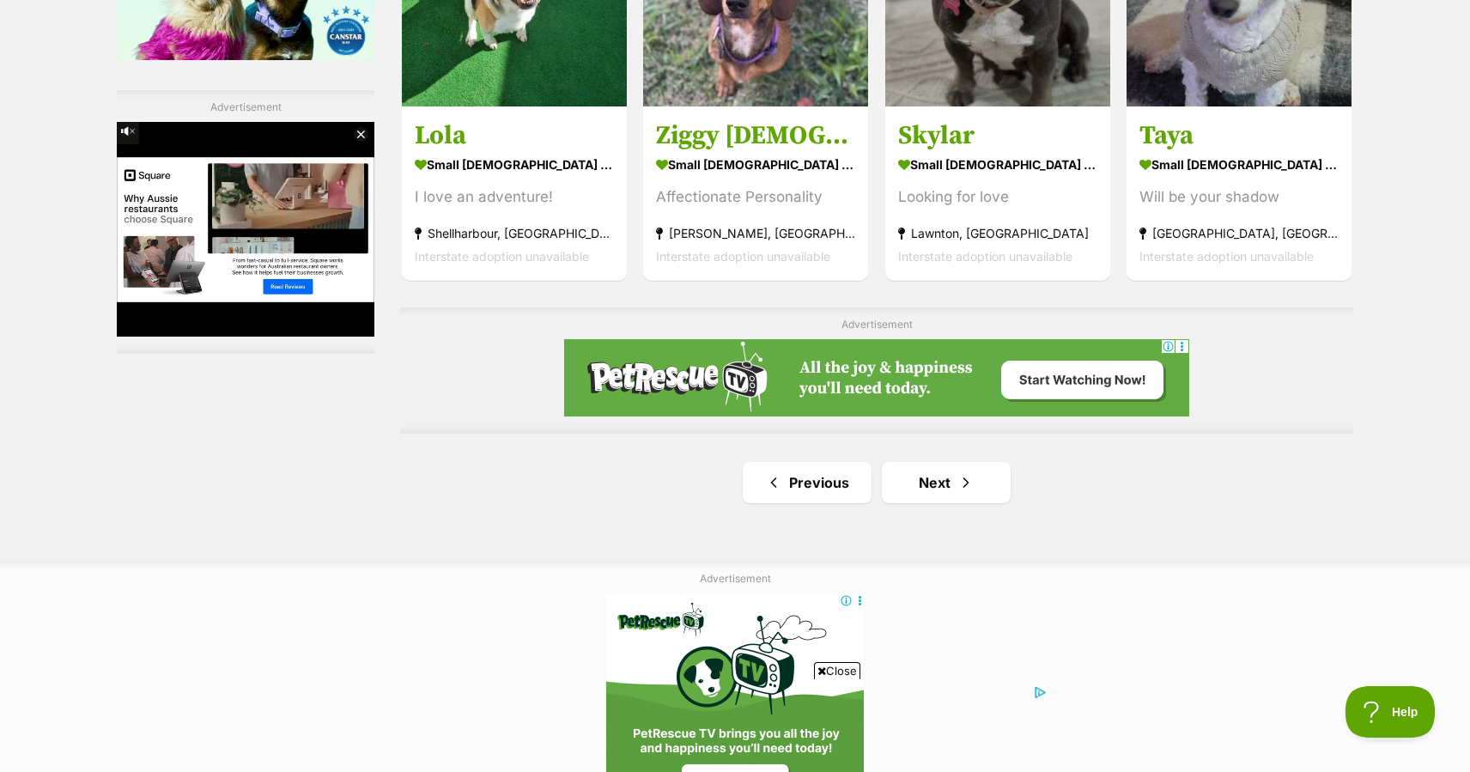
scroll to position [2865, 0]
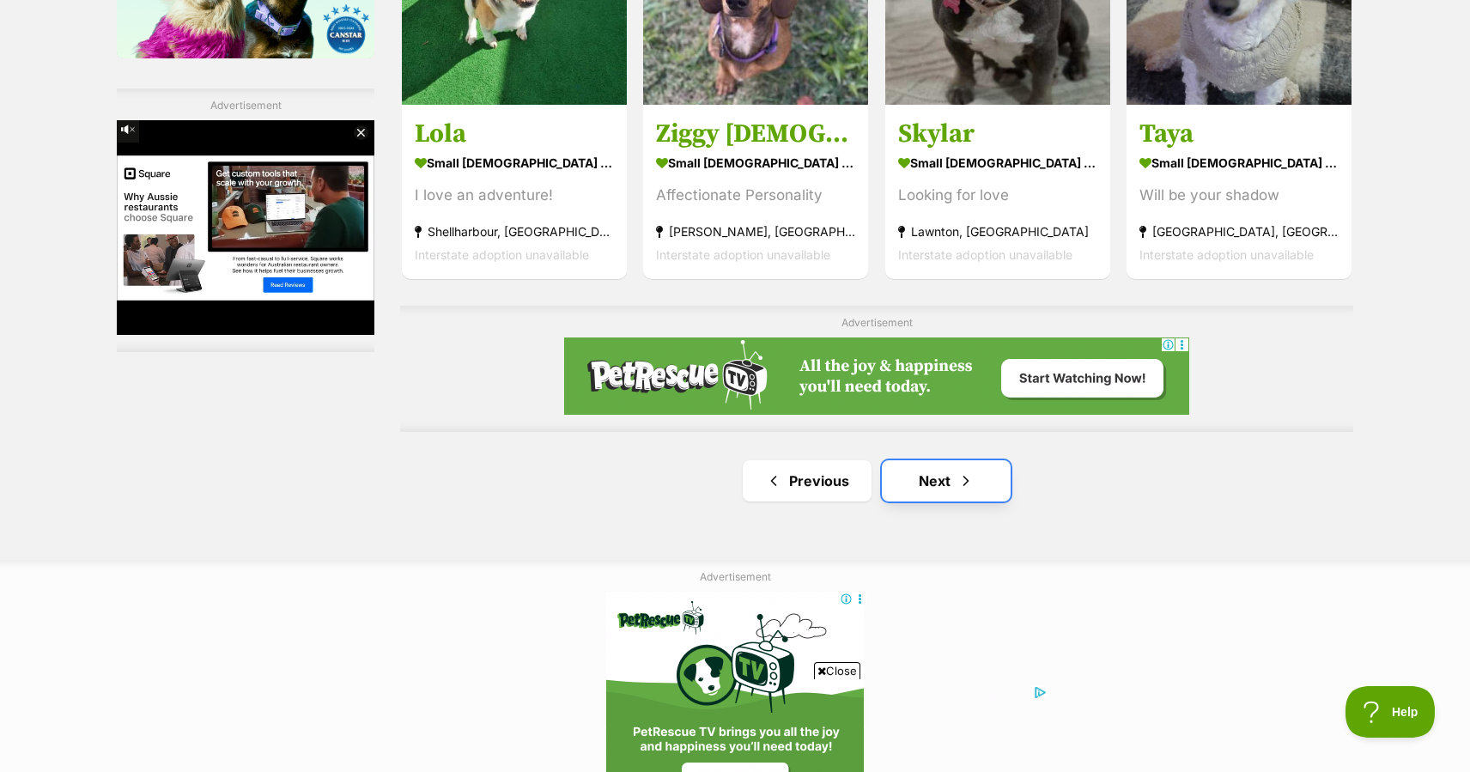
click at [933, 460] on link "Next" at bounding box center [946, 480] width 129 height 41
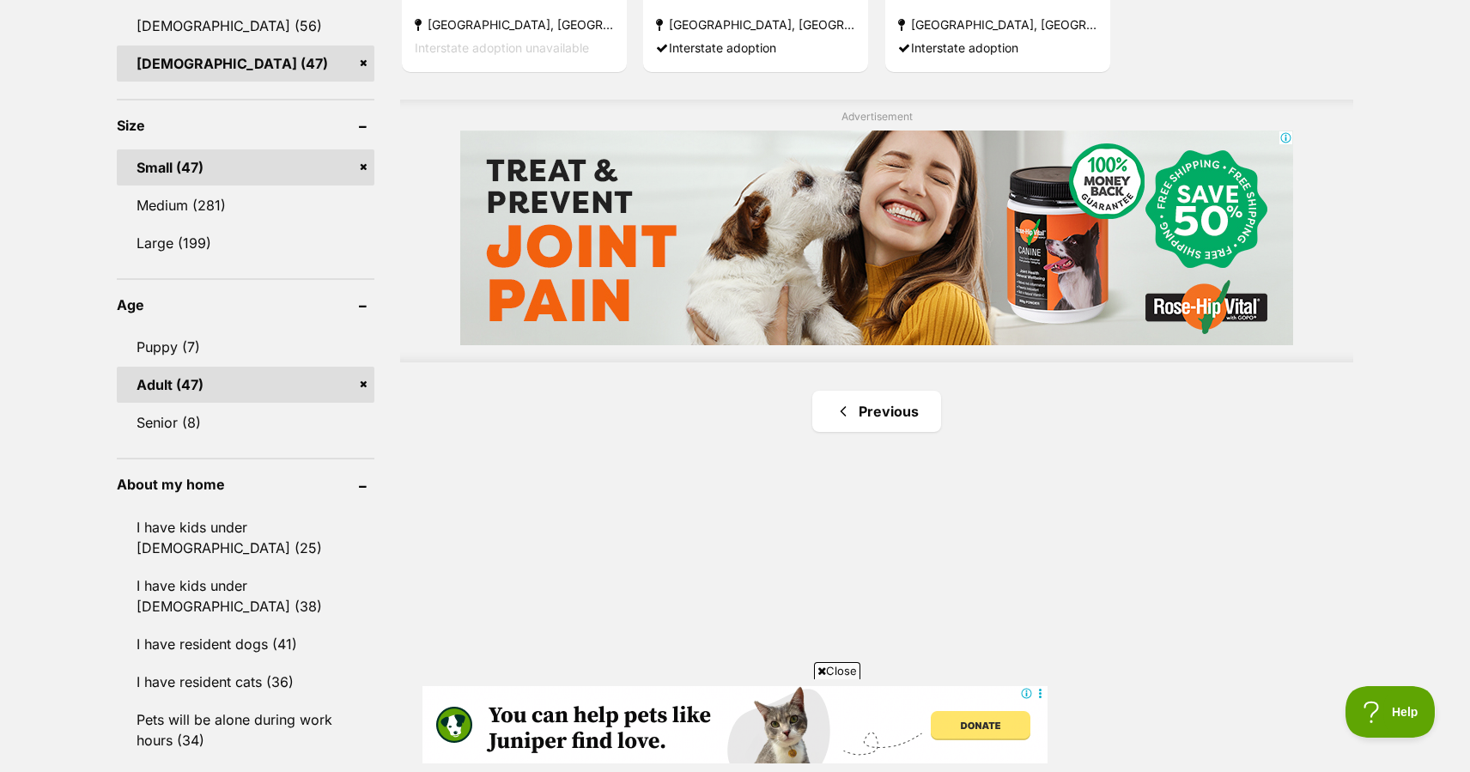
scroll to position [1461, 0]
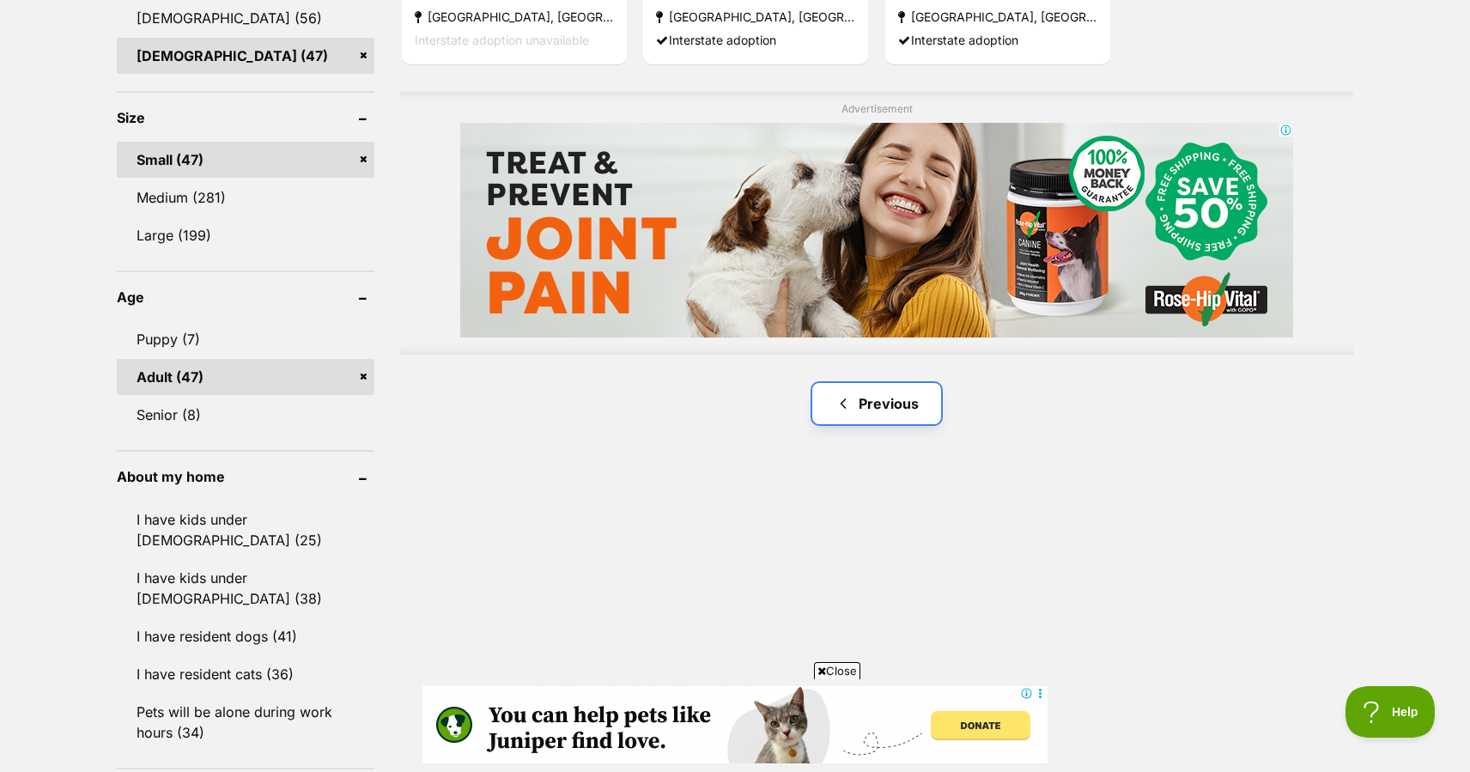
click at [879, 383] on link "Previous" at bounding box center [876, 403] width 129 height 41
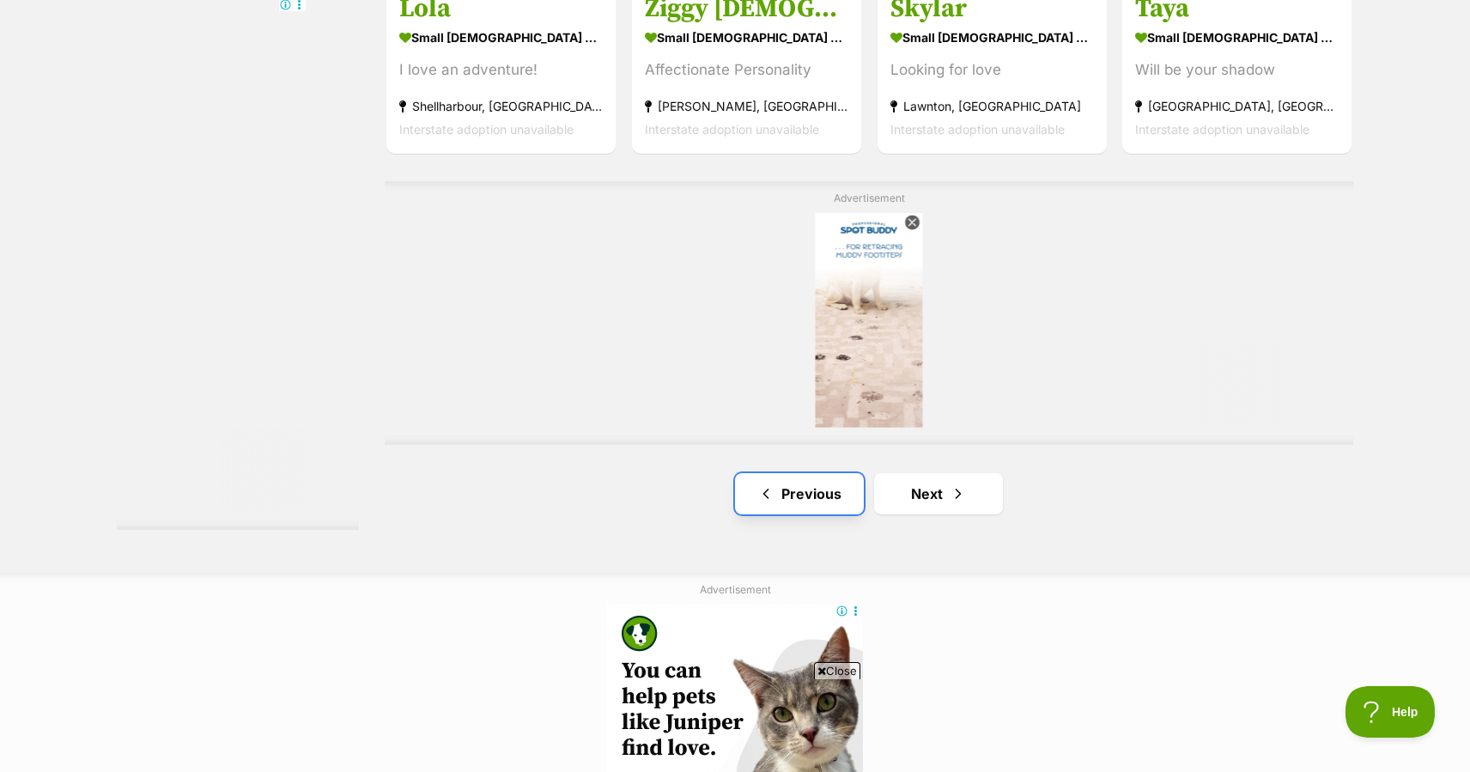
click at [817, 473] on link "Previous" at bounding box center [799, 493] width 129 height 41
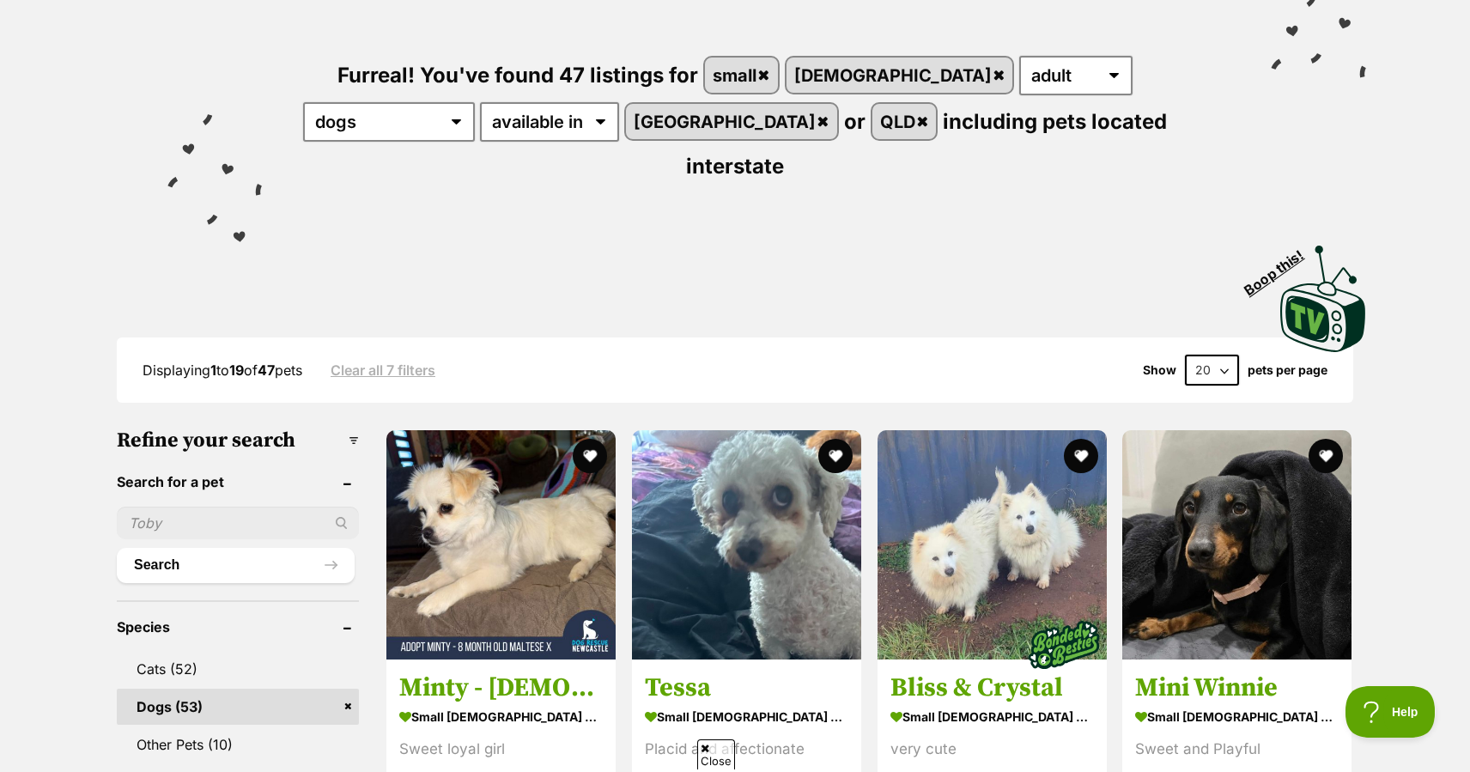
scroll to position [179, 0]
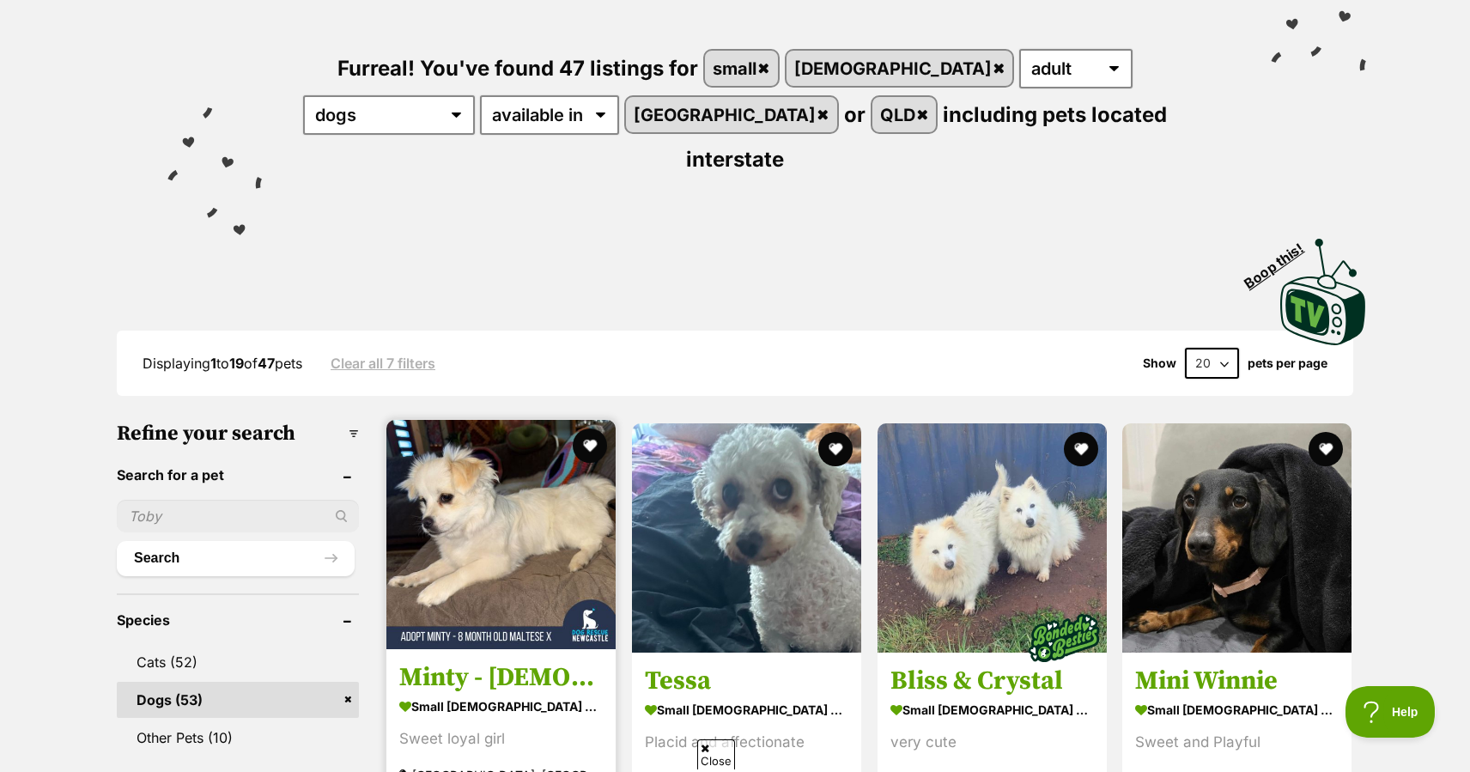
click at [522, 474] on img at bounding box center [500, 534] width 229 height 229
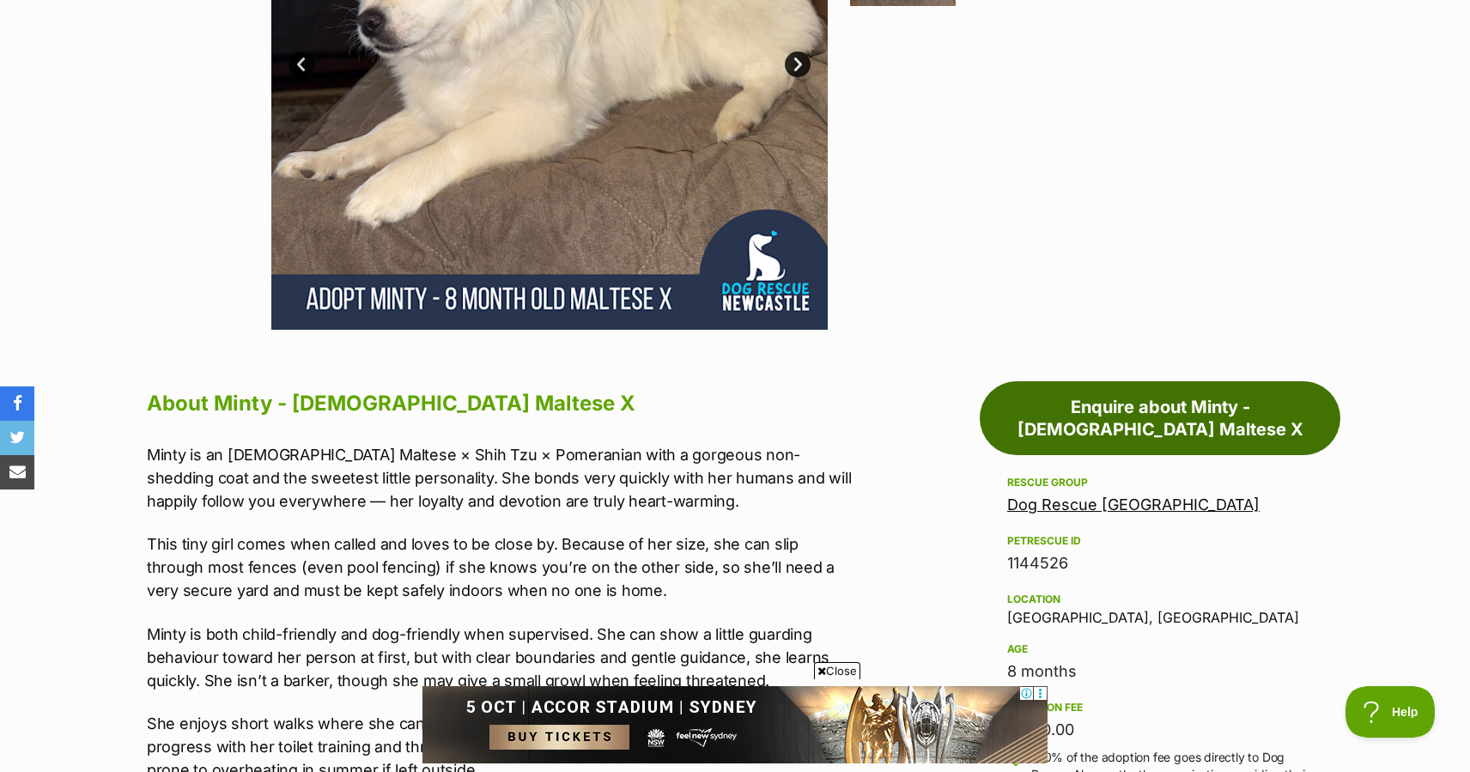
click at [1076, 413] on link "Enquire about Minty - [DEMOGRAPHIC_DATA] Maltese X" at bounding box center [1160, 418] width 361 height 74
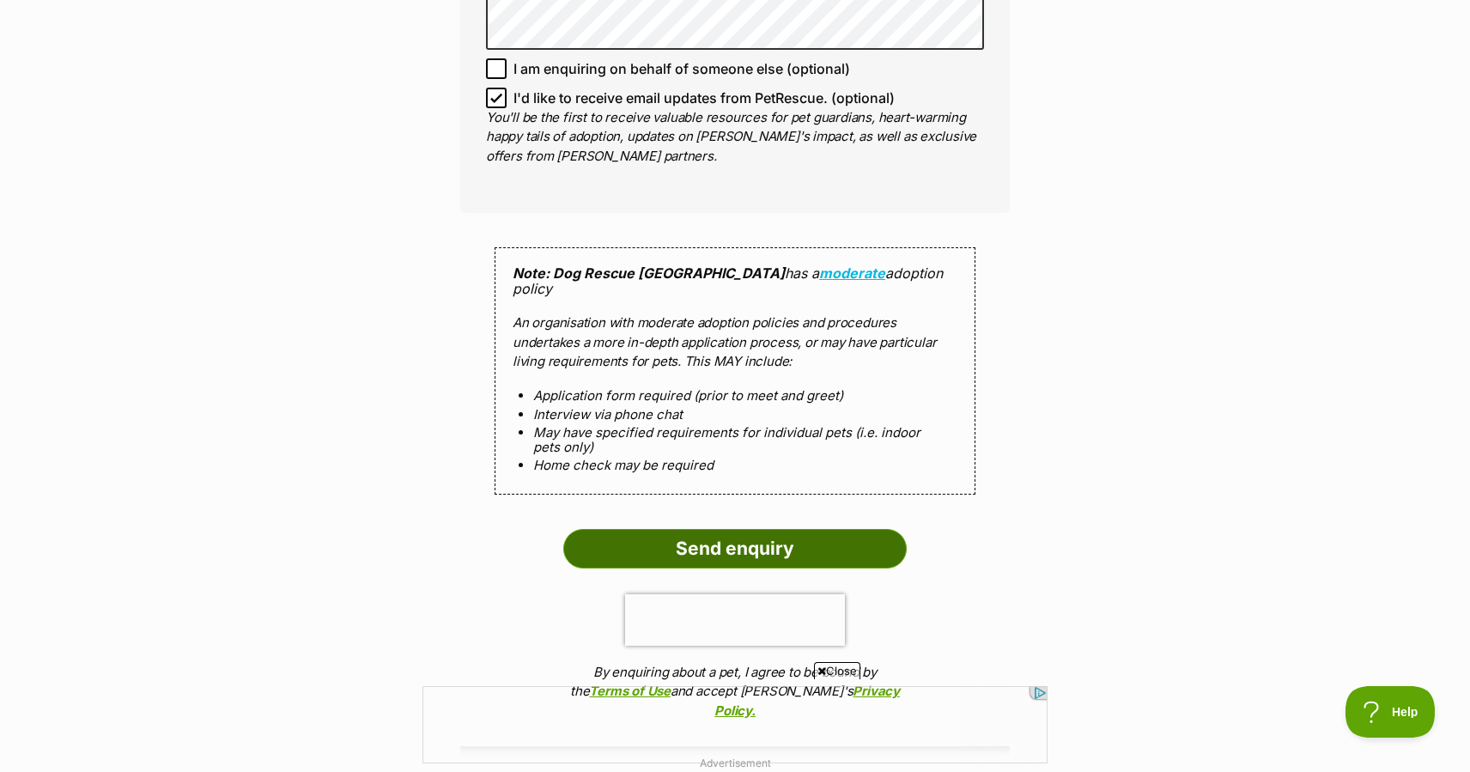
click at [720, 529] on input "Send enquiry" at bounding box center [734, 548] width 343 height 39
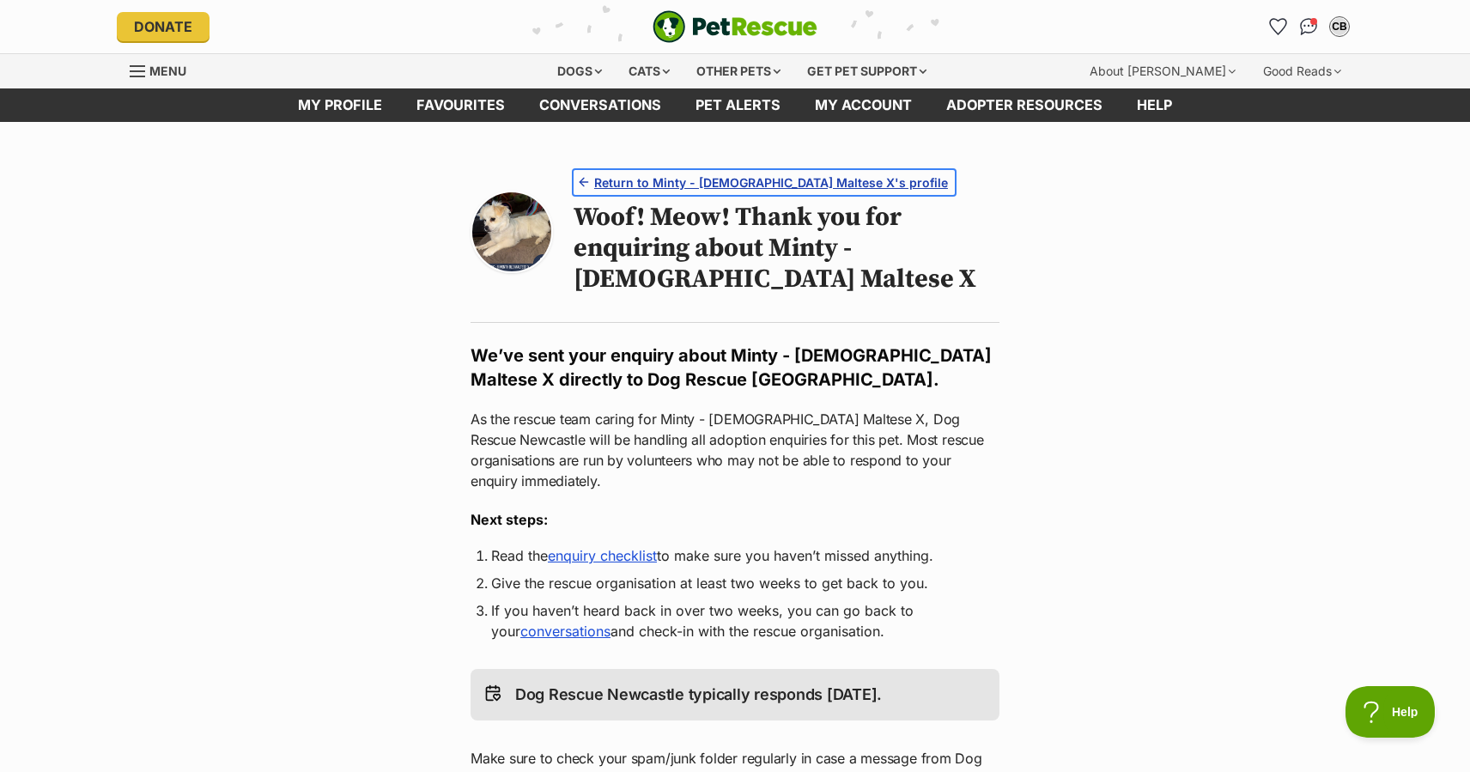
click at [642, 180] on span "Return to Minty - 8 Month Old Maltese X's profile" at bounding box center [771, 182] width 354 height 18
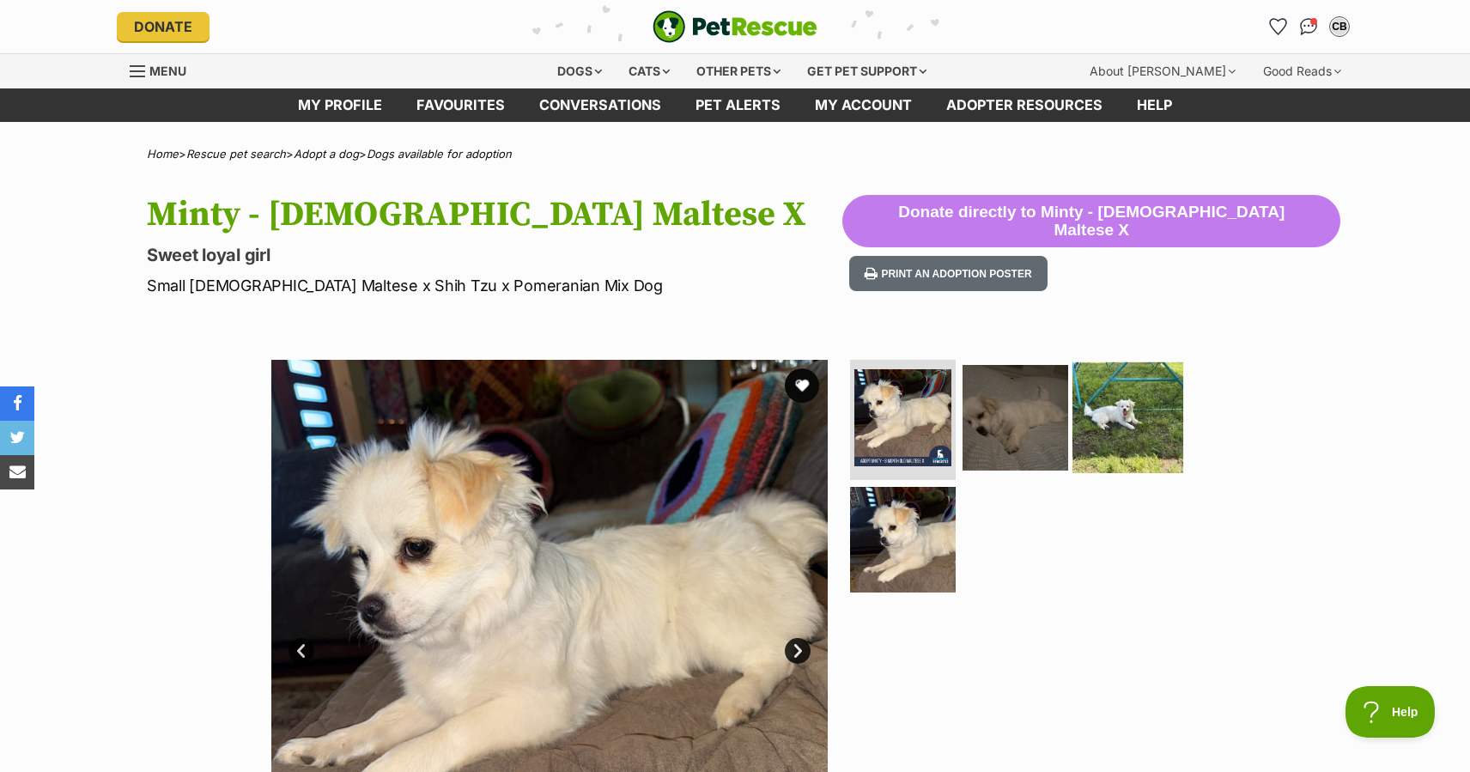
click at [1097, 429] on img at bounding box center [1128, 417] width 111 height 111
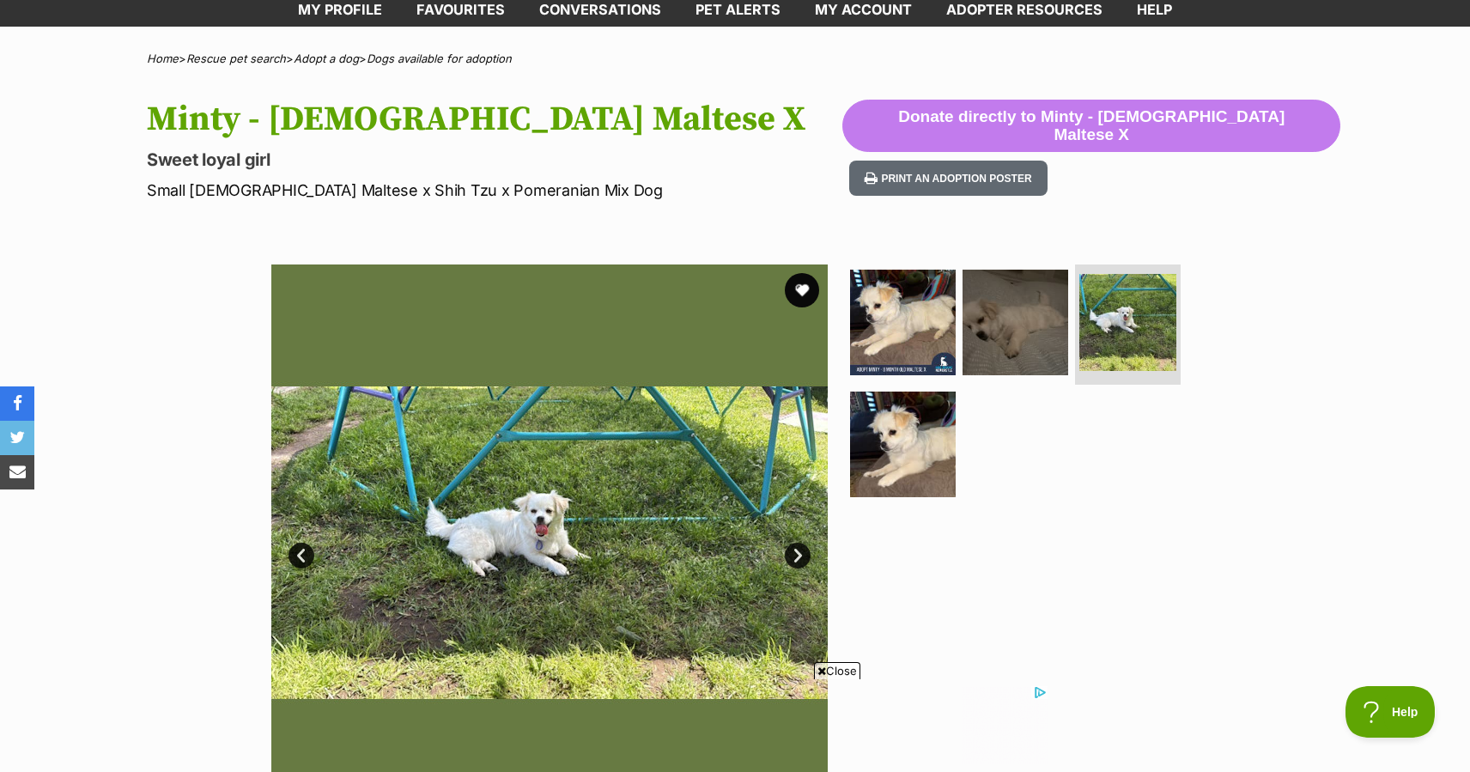
scroll to position [97, 0]
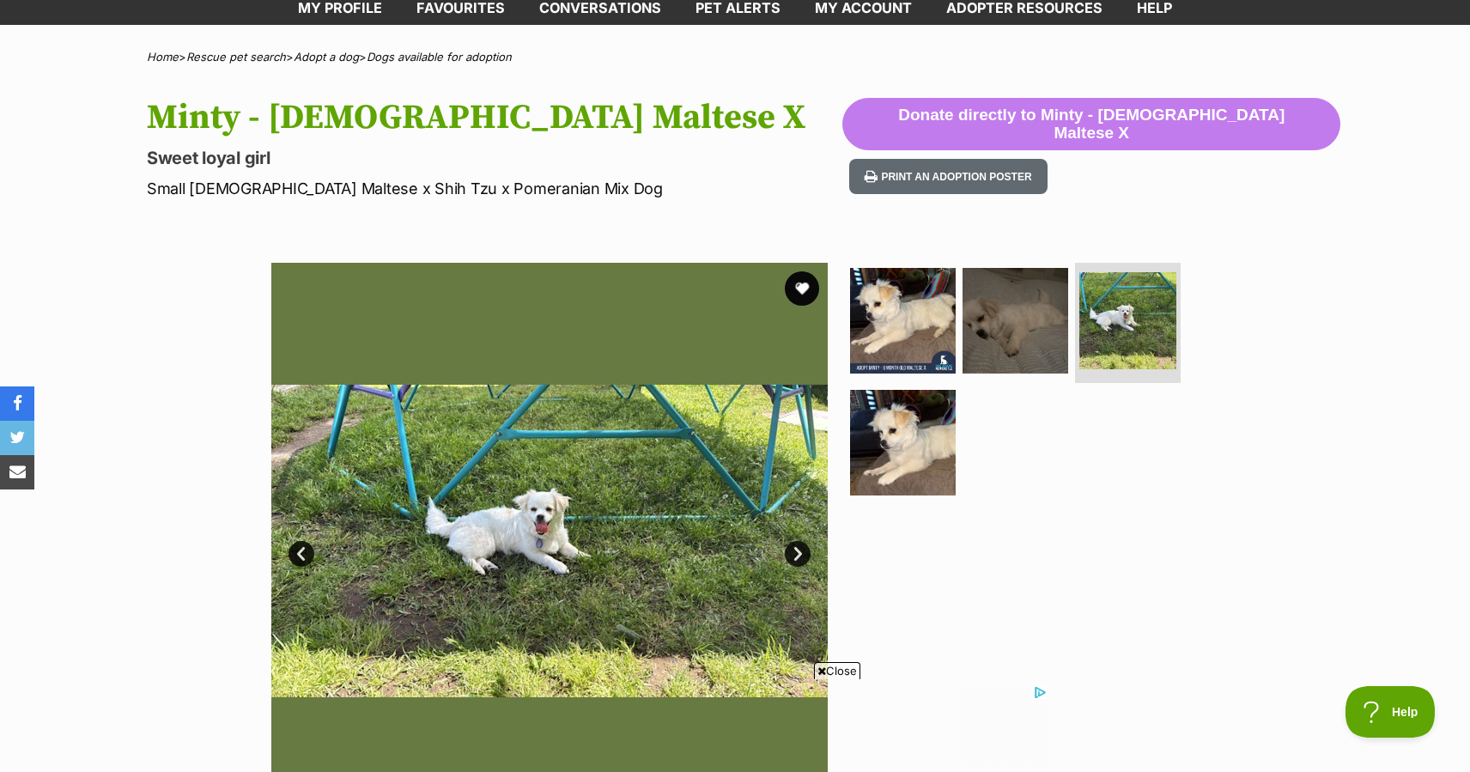
click at [795, 551] on link "Next" at bounding box center [798, 554] width 26 height 26
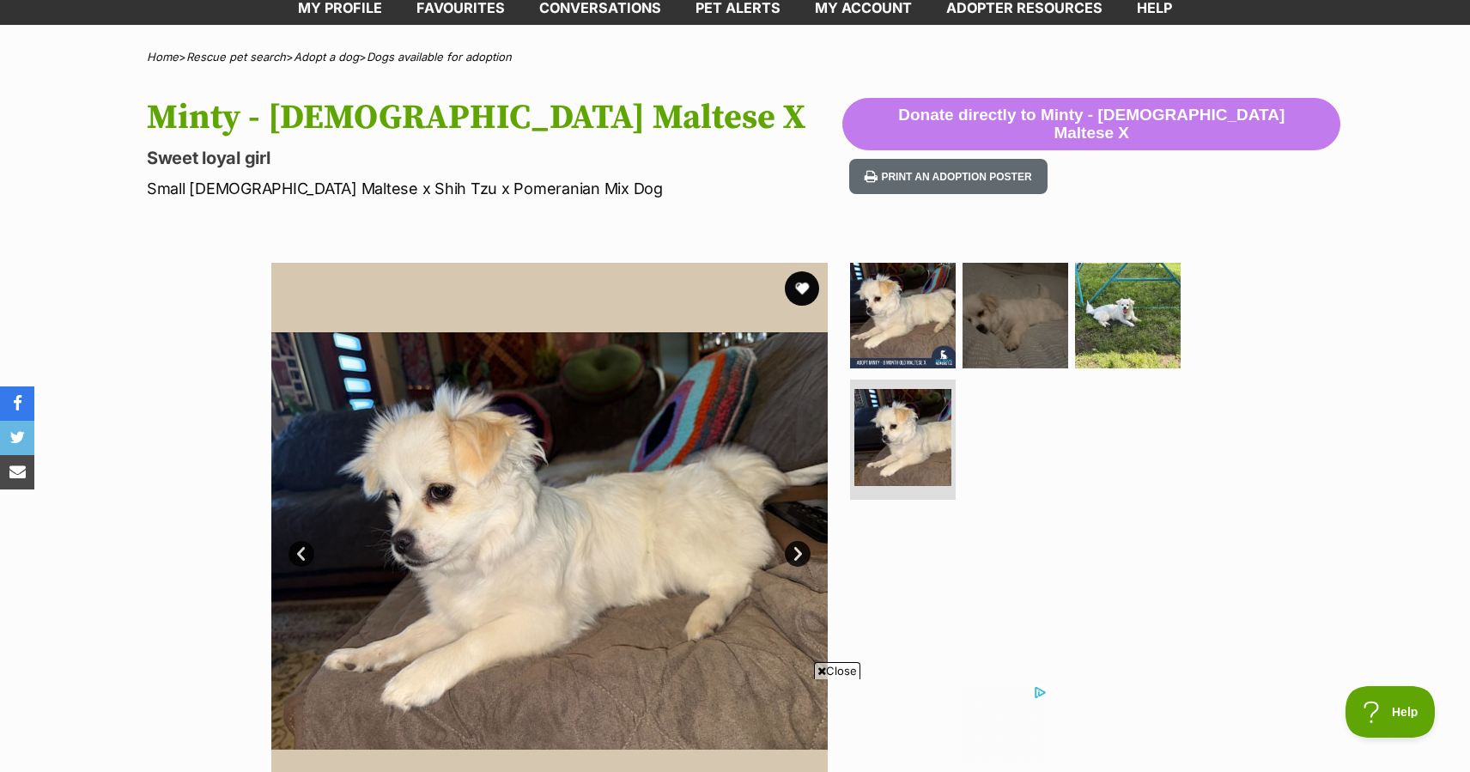
click at [799, 553] on link "Next" at bounding box center [798, 554] width 26 height 26
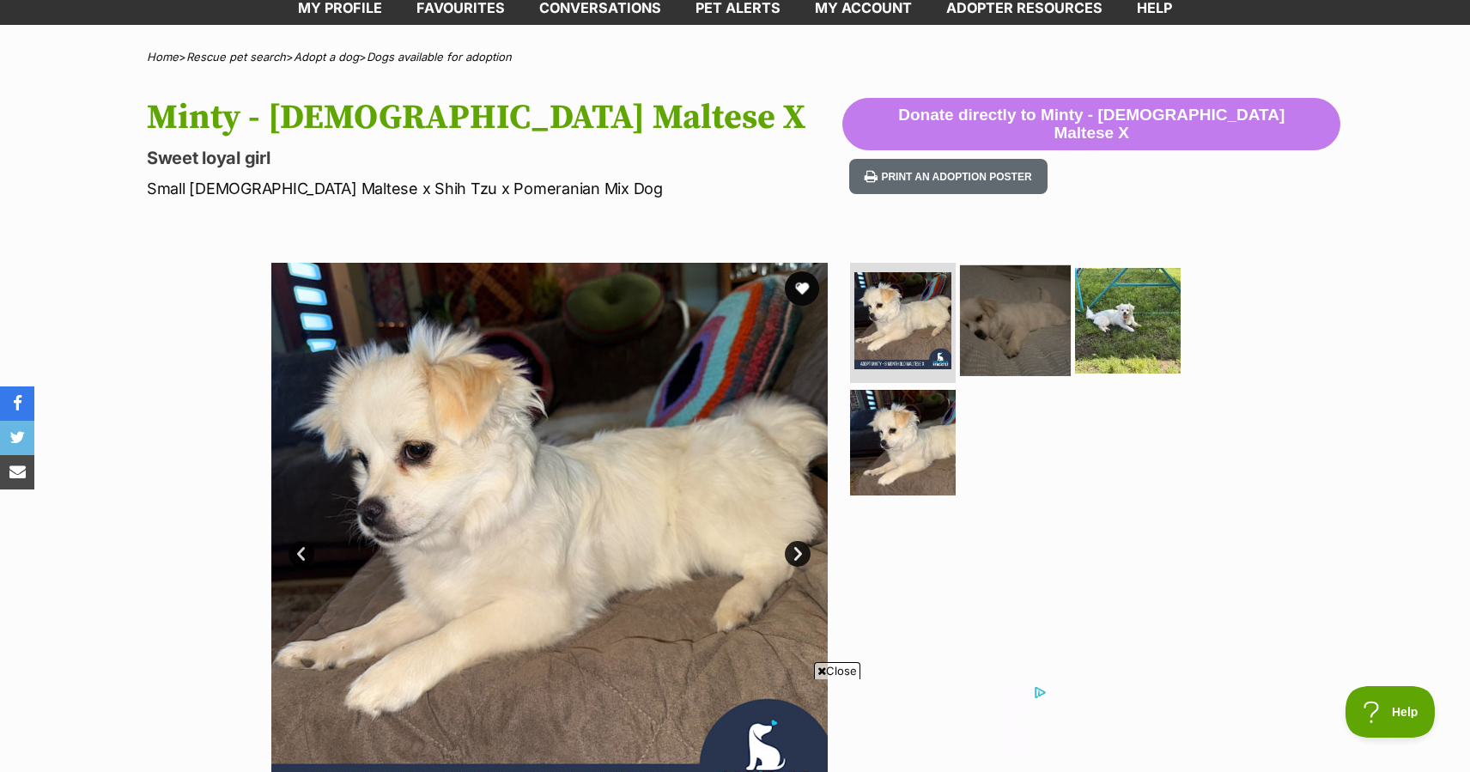
click at [1025, 341] on img at bounding box center [1015, 320] width 111 height 111
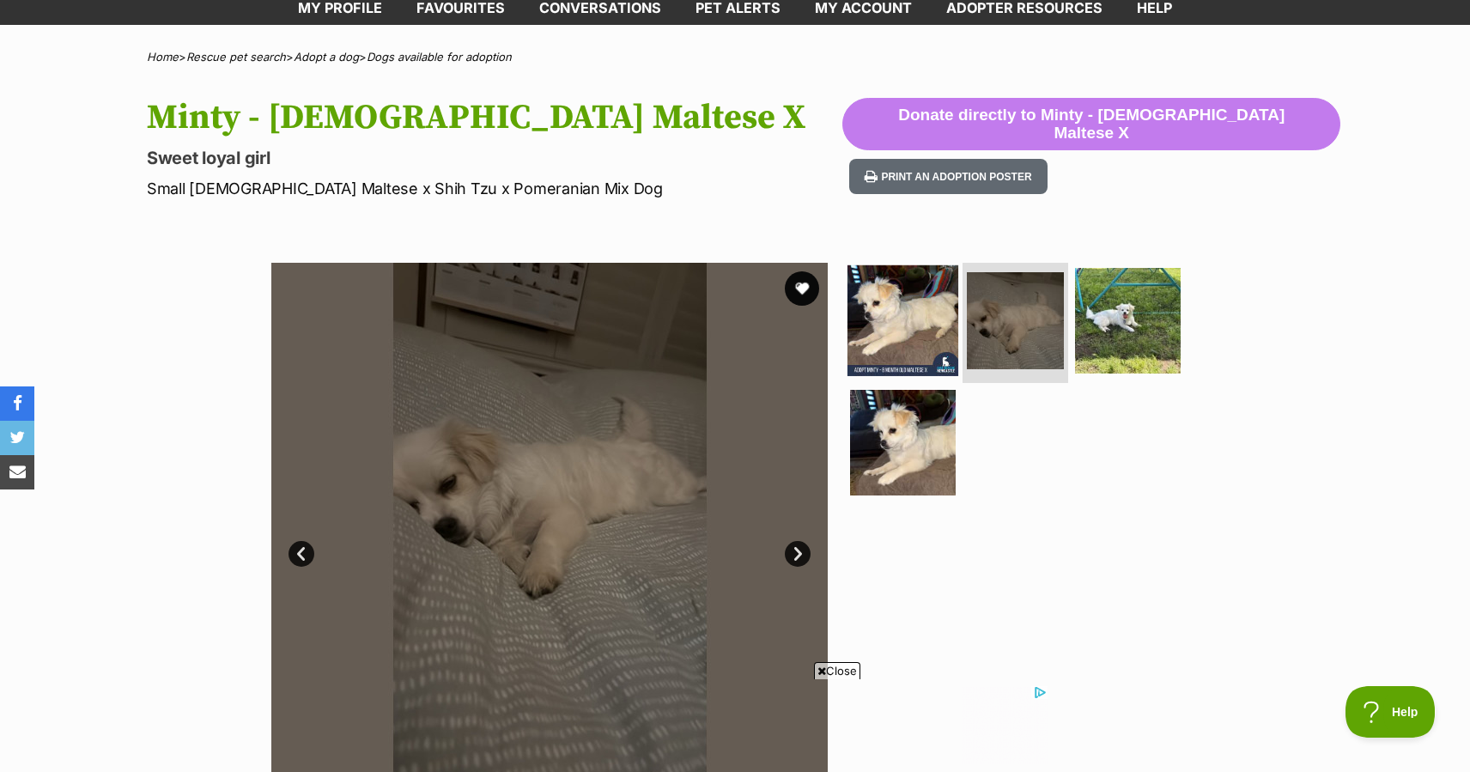
click at [912, 322] on img at bounding box center [903, 320] width 111 height 111
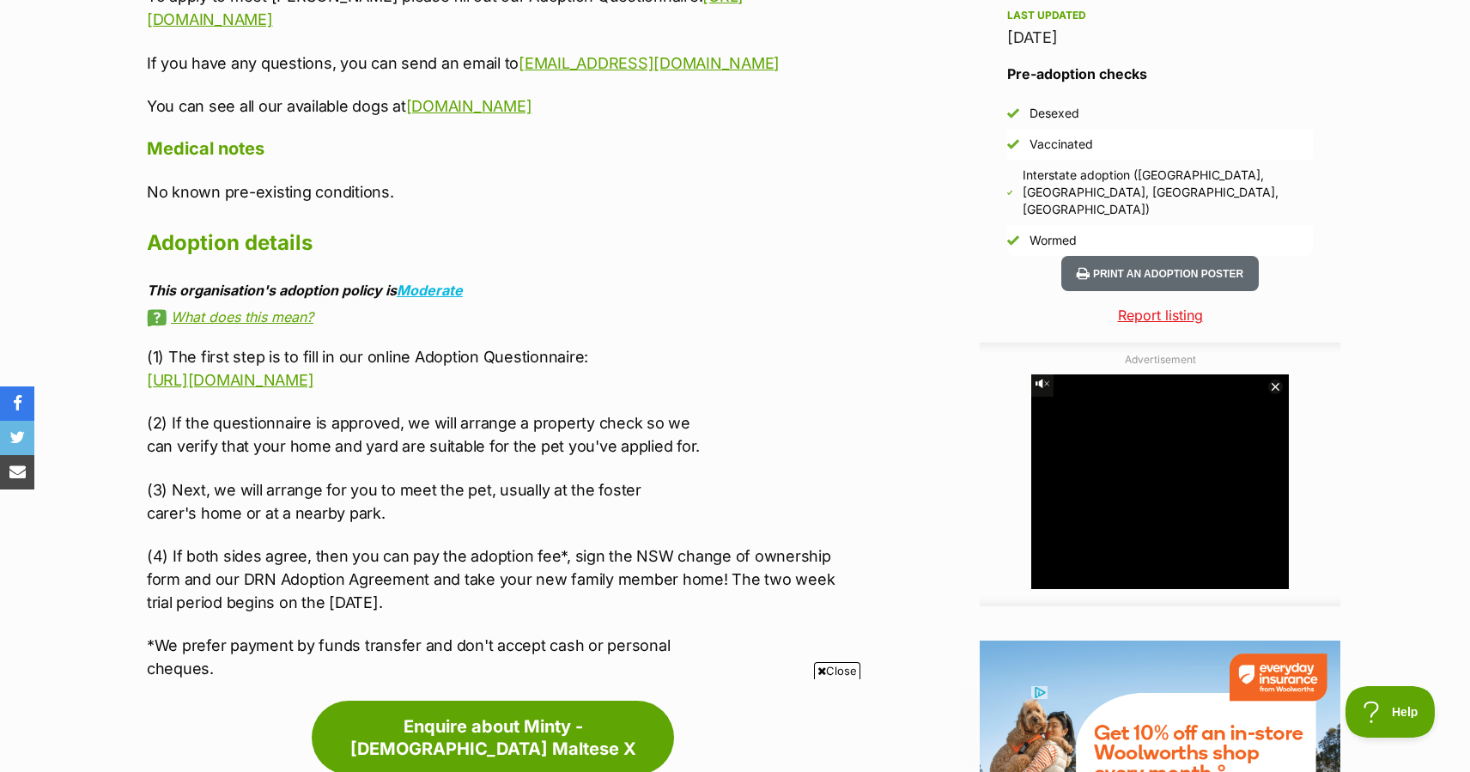
scroll to position [1656, 0]
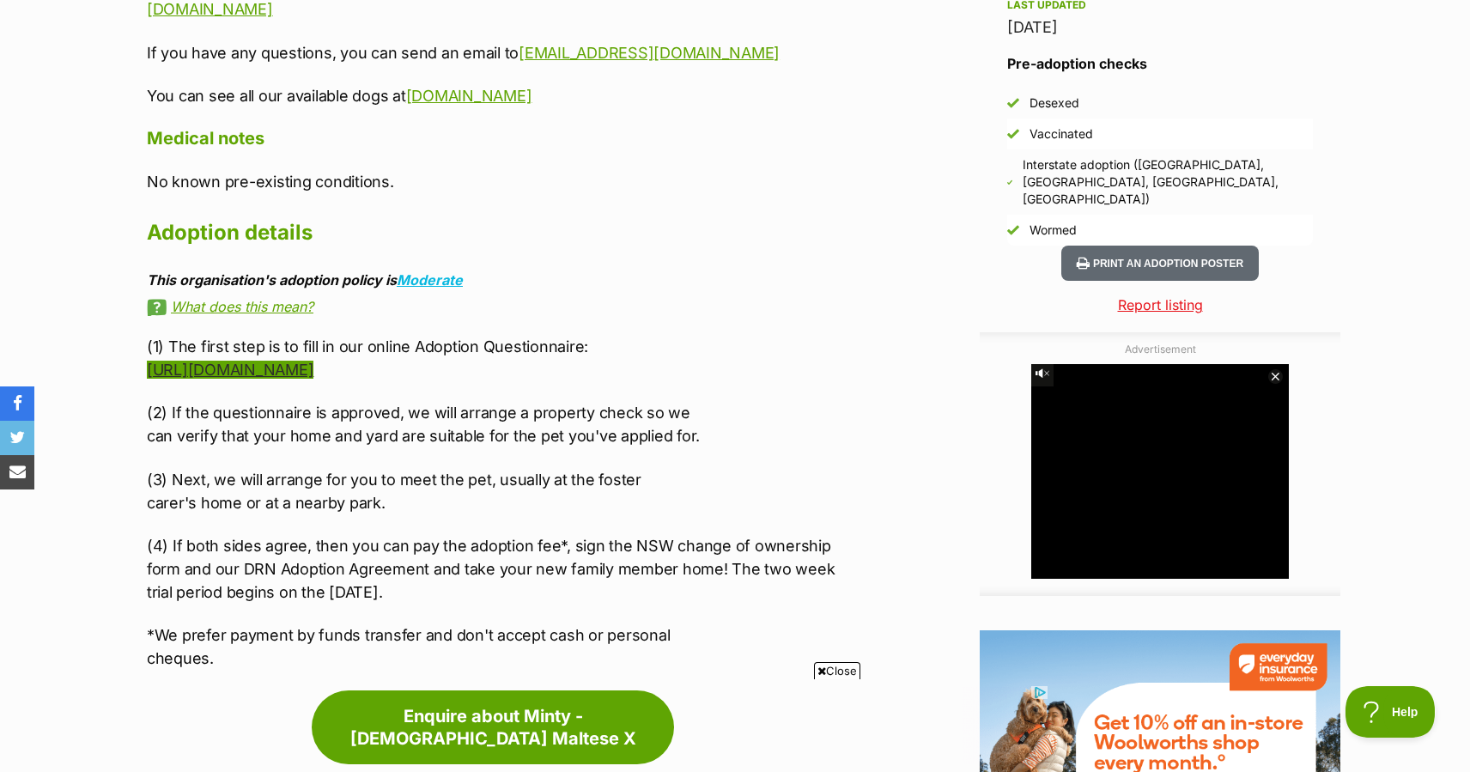
click at [295, 361] on link "https://tinyurl.com/drnadopt" at bounding box center [230, 370] width 167 height 18
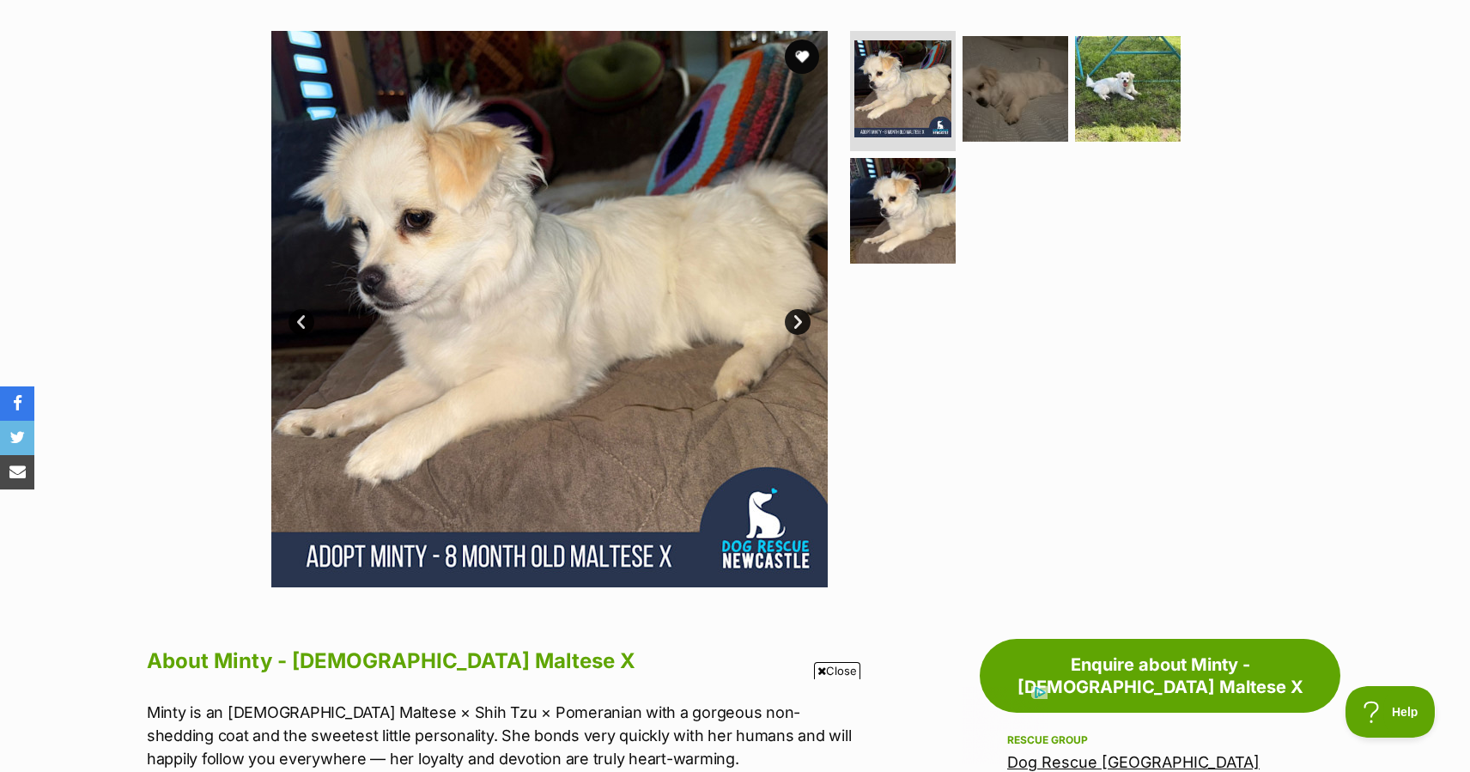
scroll to position [0, 0]
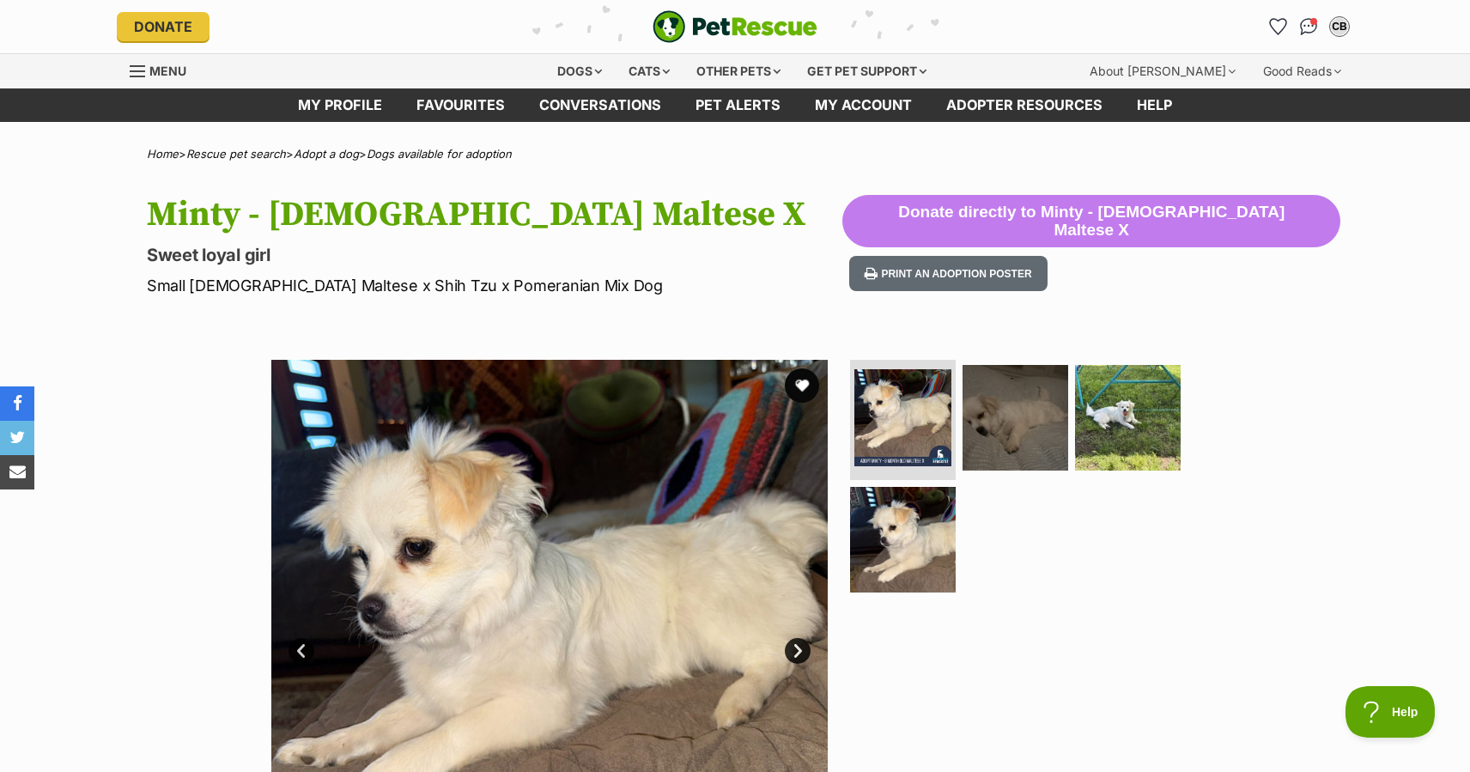
click at [803, 652] on link "Next" at bounding box center [798, 651] width 26 height 26
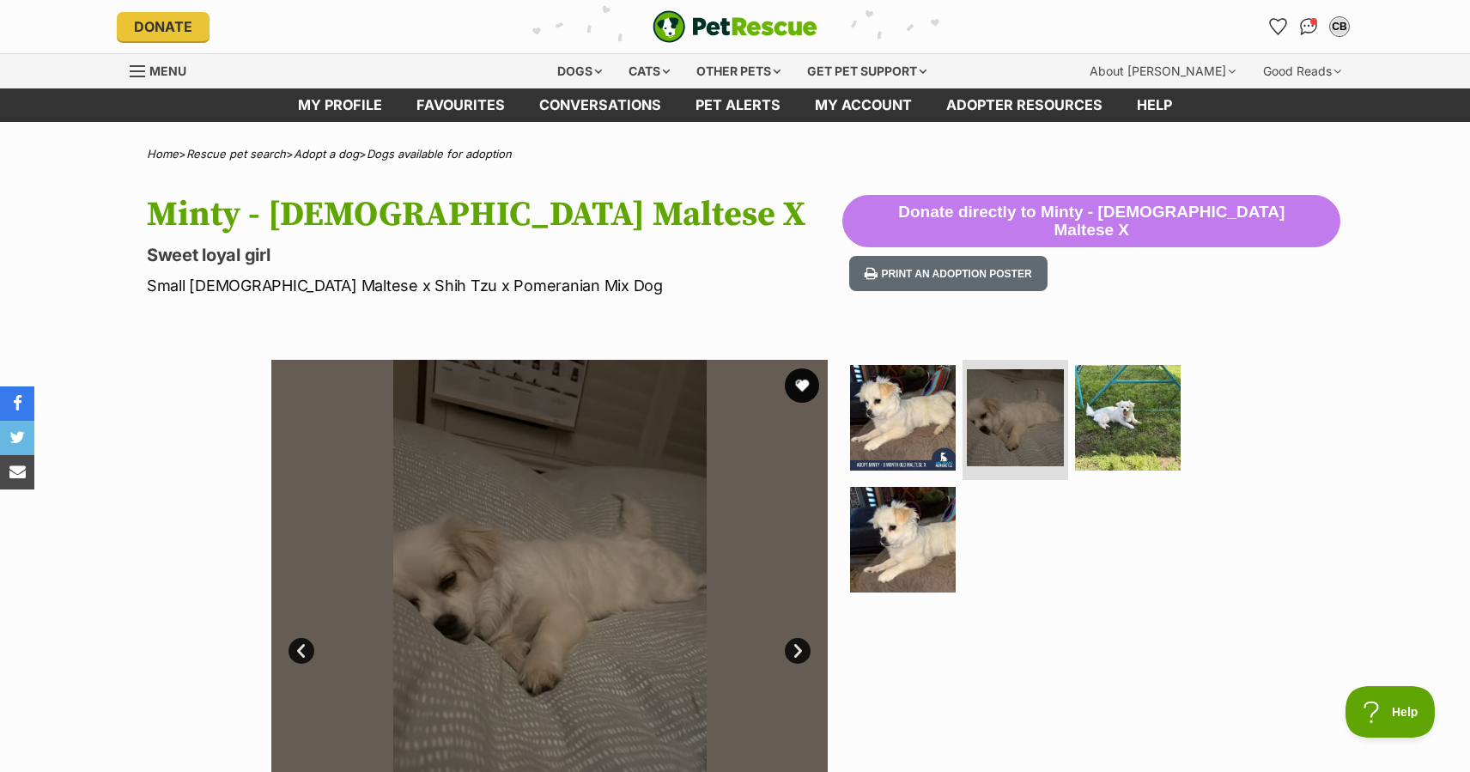
click at [803, 652] on link "Next" at bounding box center [798, 651] width 26 height 26
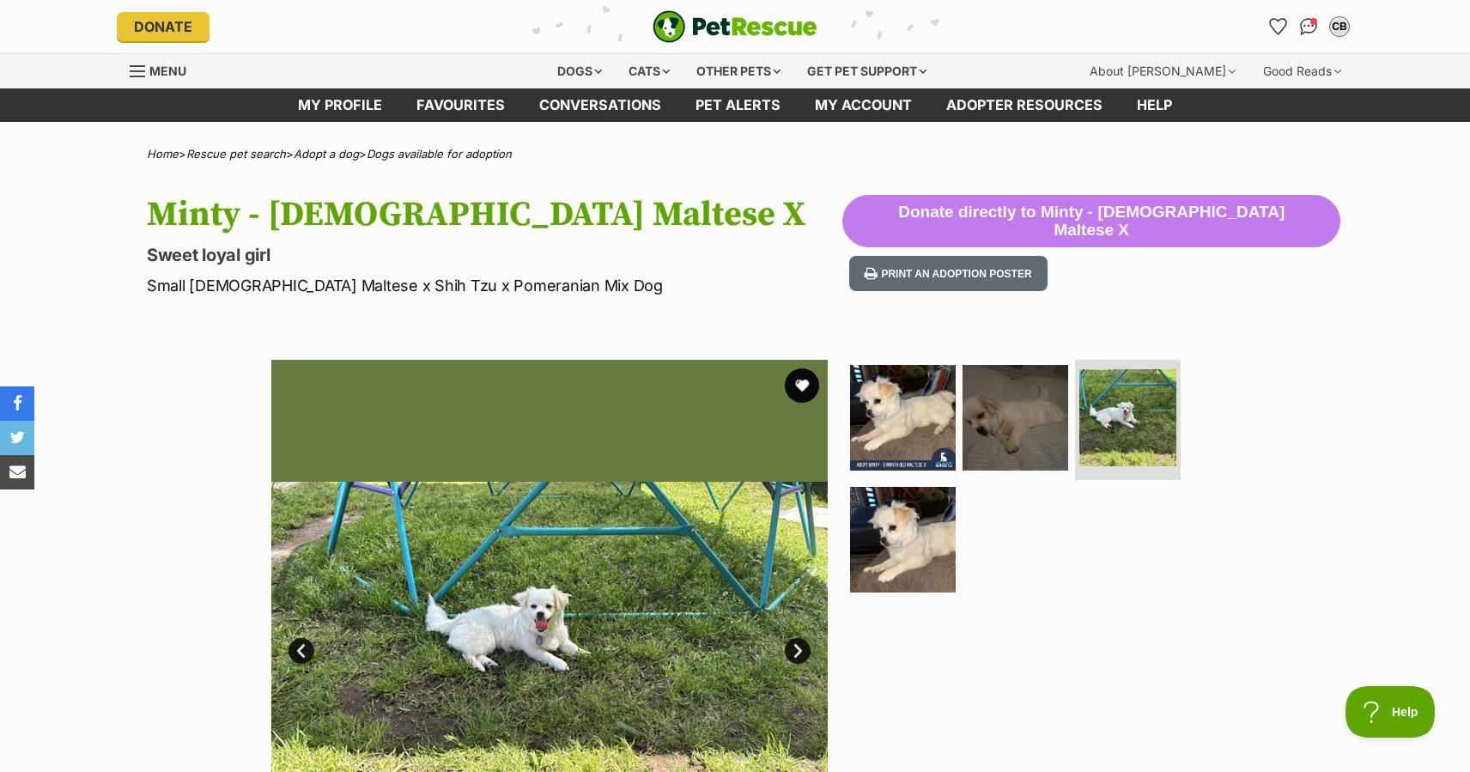
click at [799, 651] on link "Next" at bounding box center [798, 651] width 26 height 26
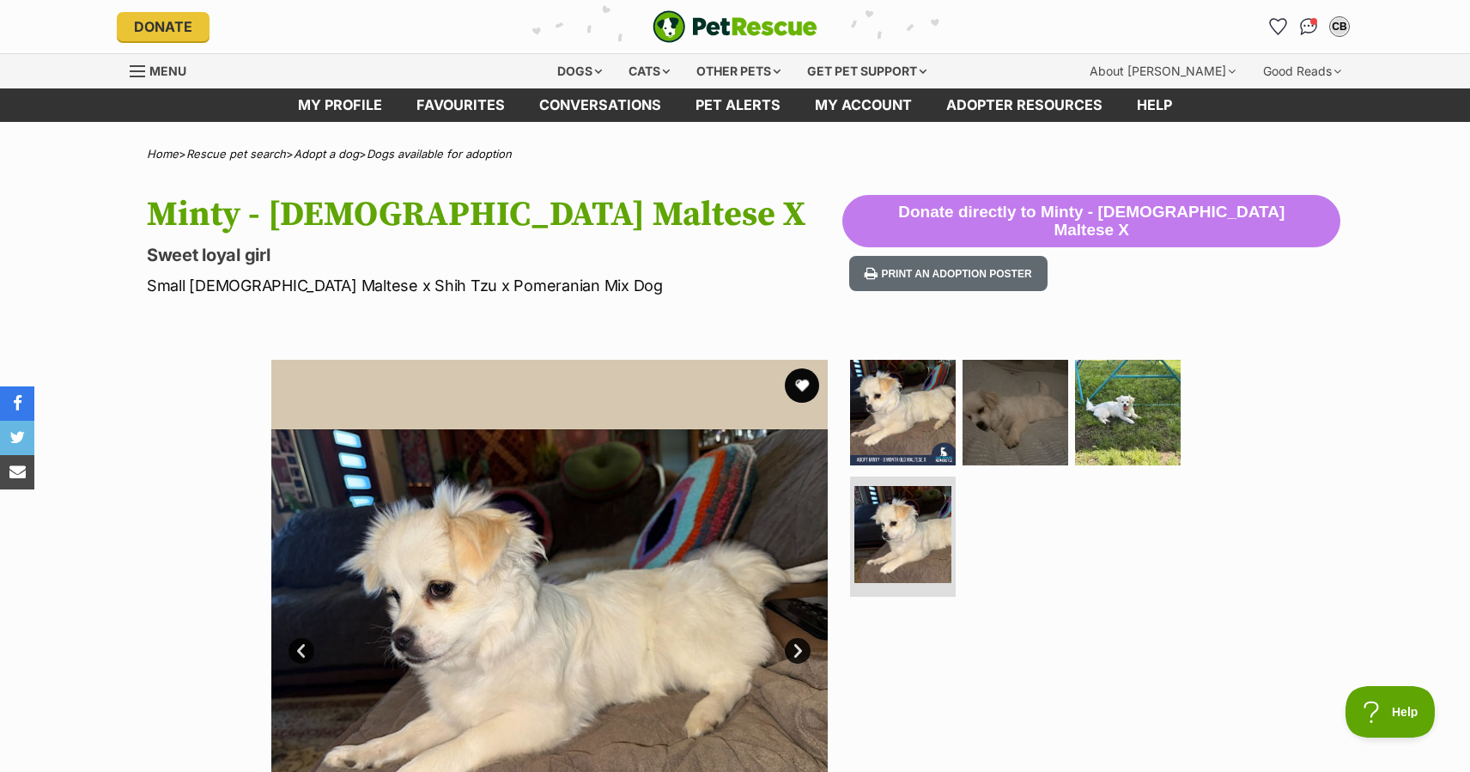
click at [799, 651] on link "Next" at bounding box center [798, 651] width 26 height 26
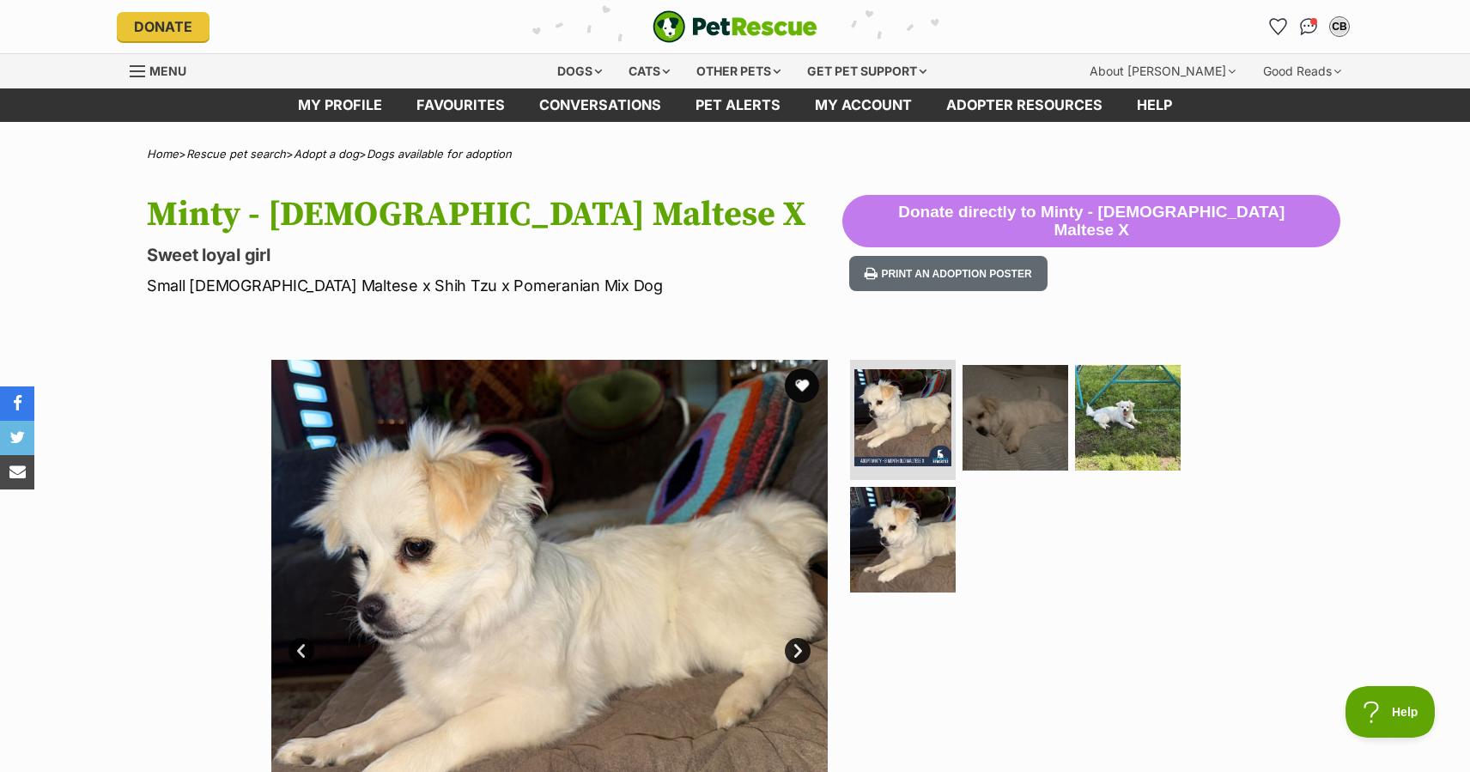
click at [299, 647] on link "Prev" at bounding box center [302, 651] width 26 height 26
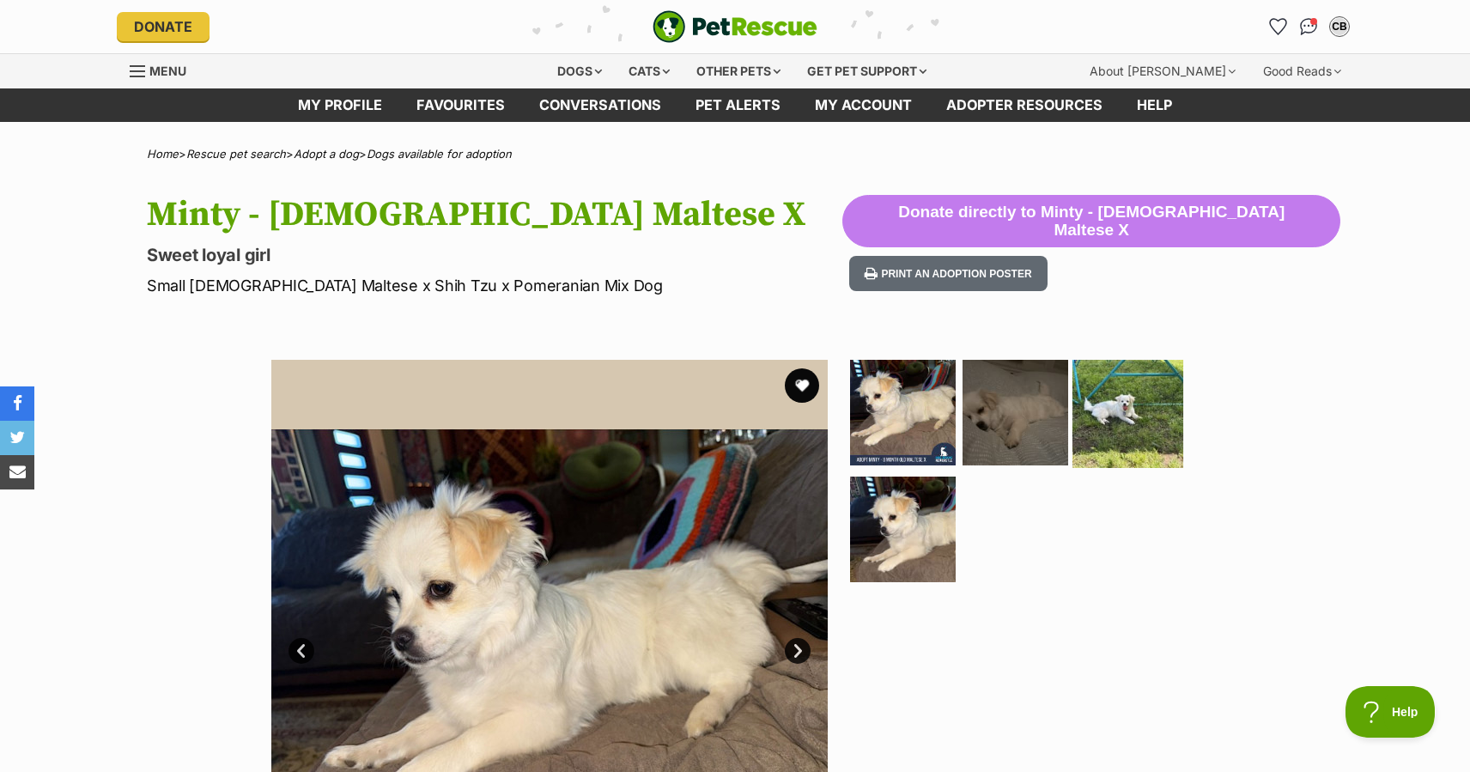
click at [1109, 415] on img at bounding box center [1128, 412] width 111 height 111
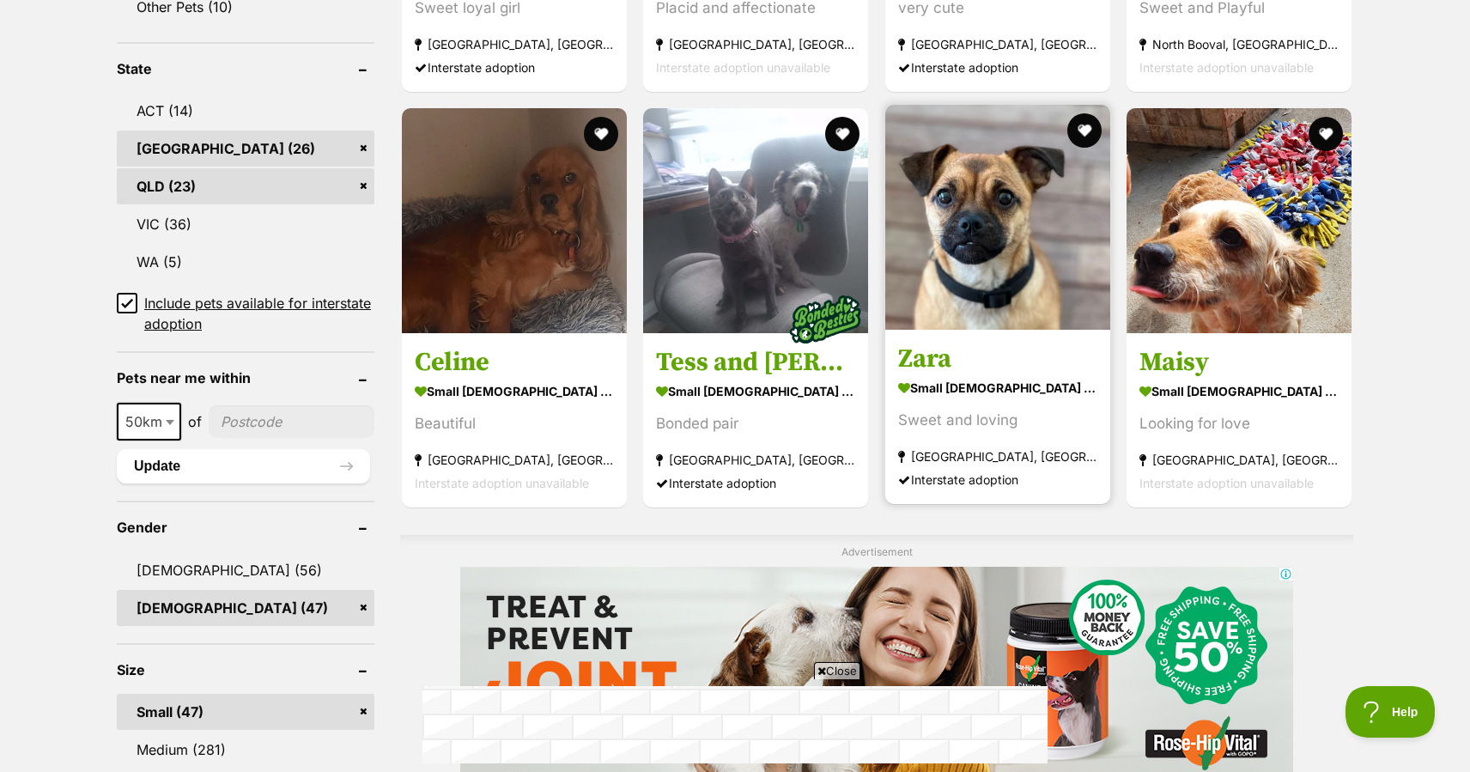
scroll to position [906, 0]
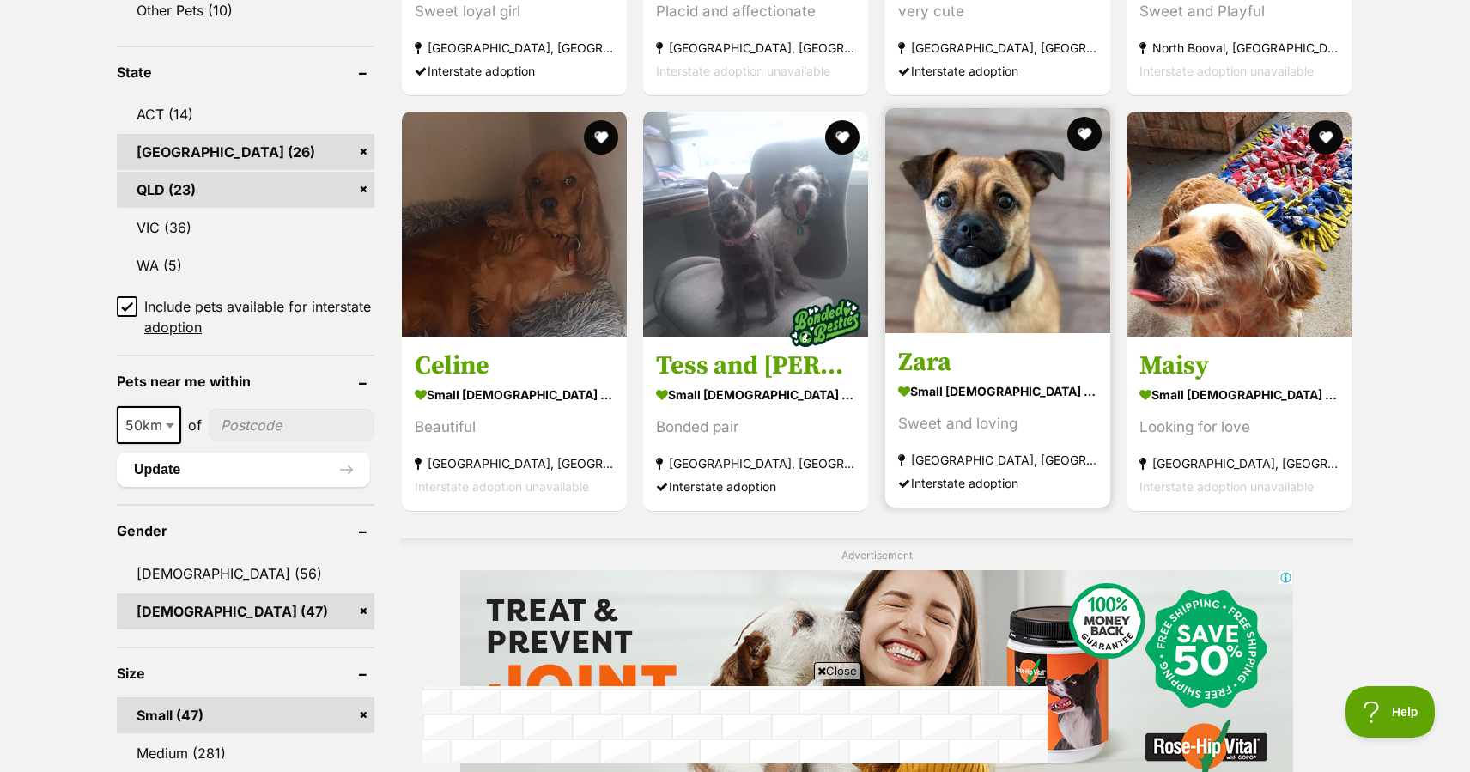
click at [975, 173] on img at bounding box center [997, 220] width 225 height 225
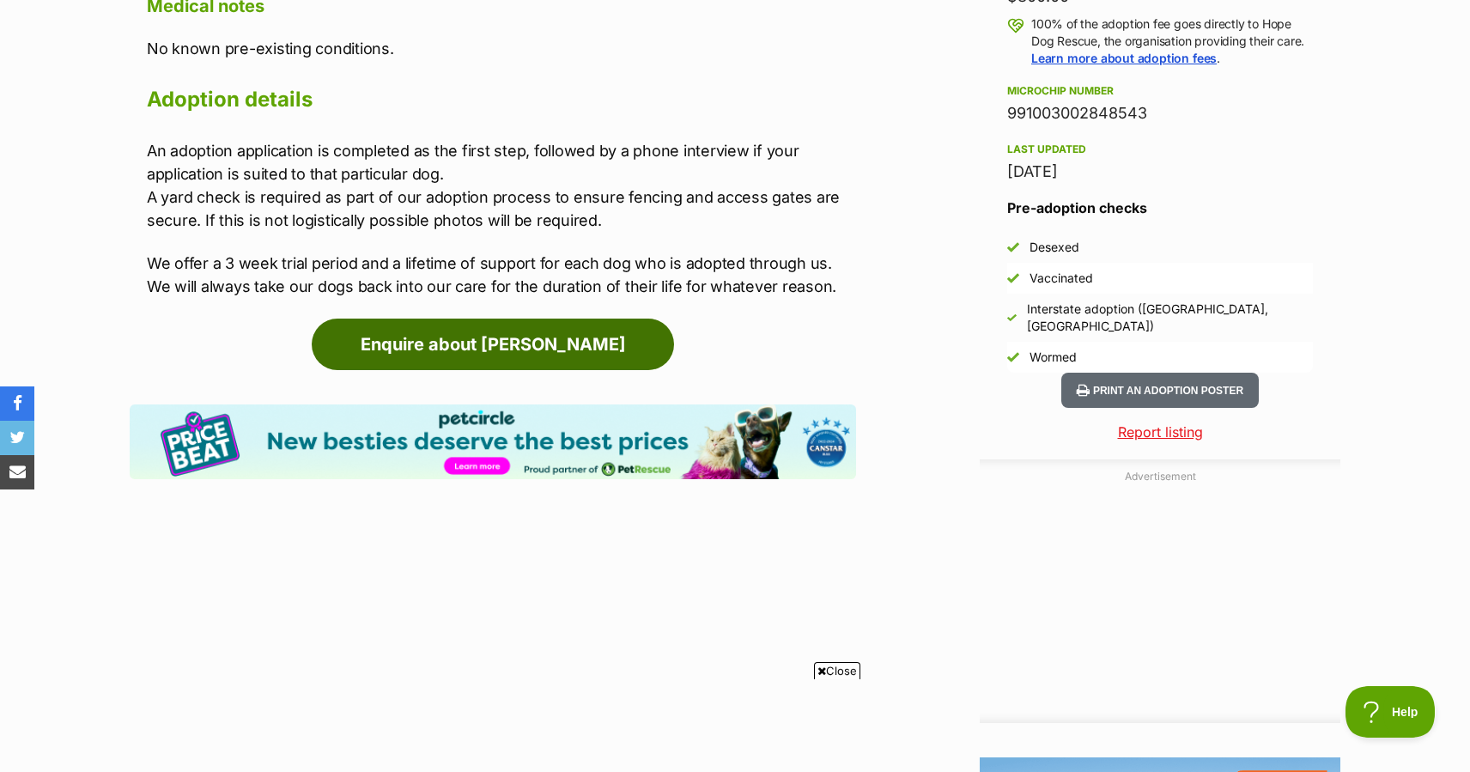
click at [502, 319] on link "Enquire about [PERSON_NAME]" at bounding box center [493, 345] width 362 height 52
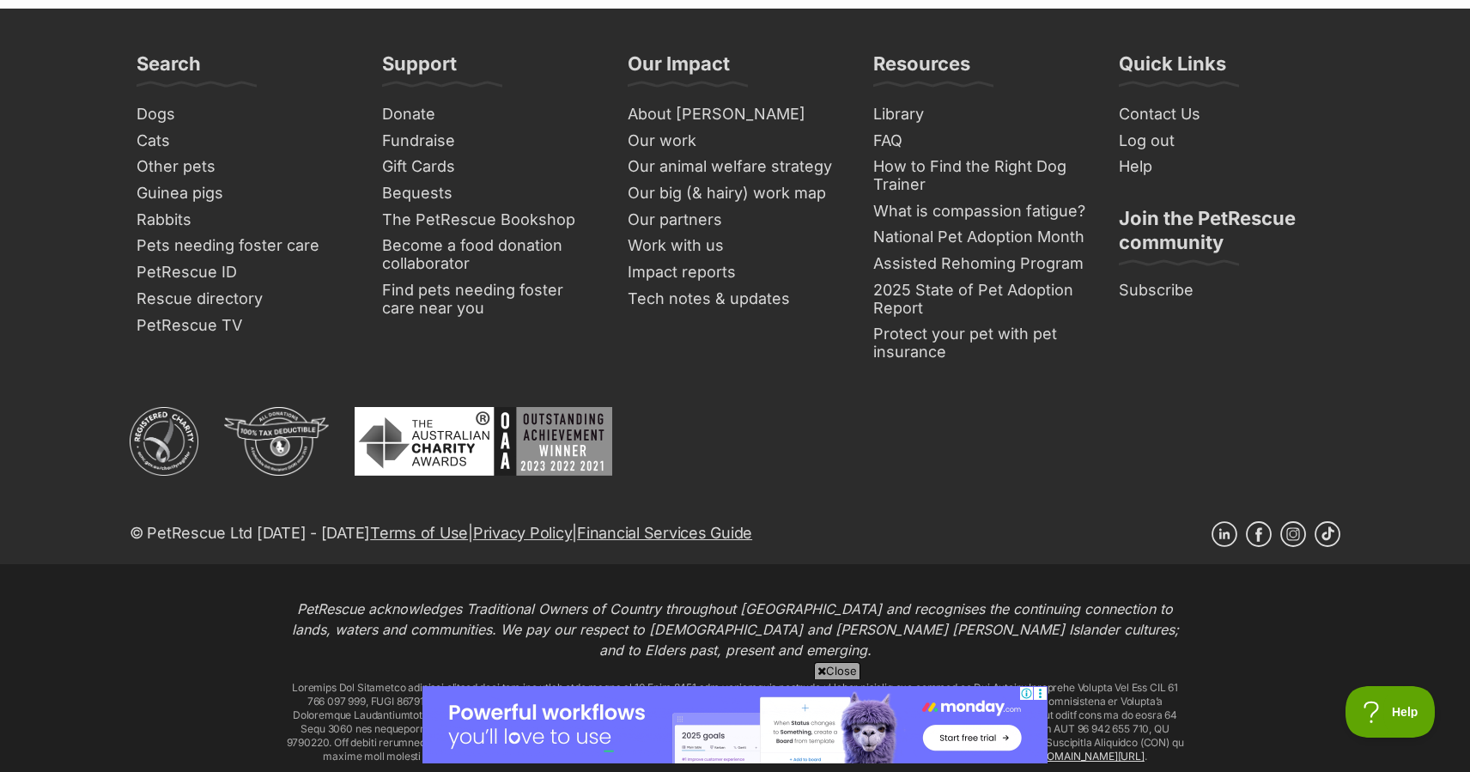
scroll to position [2373, 0]
